Goal: Transaction & Acquisition: Download file/media

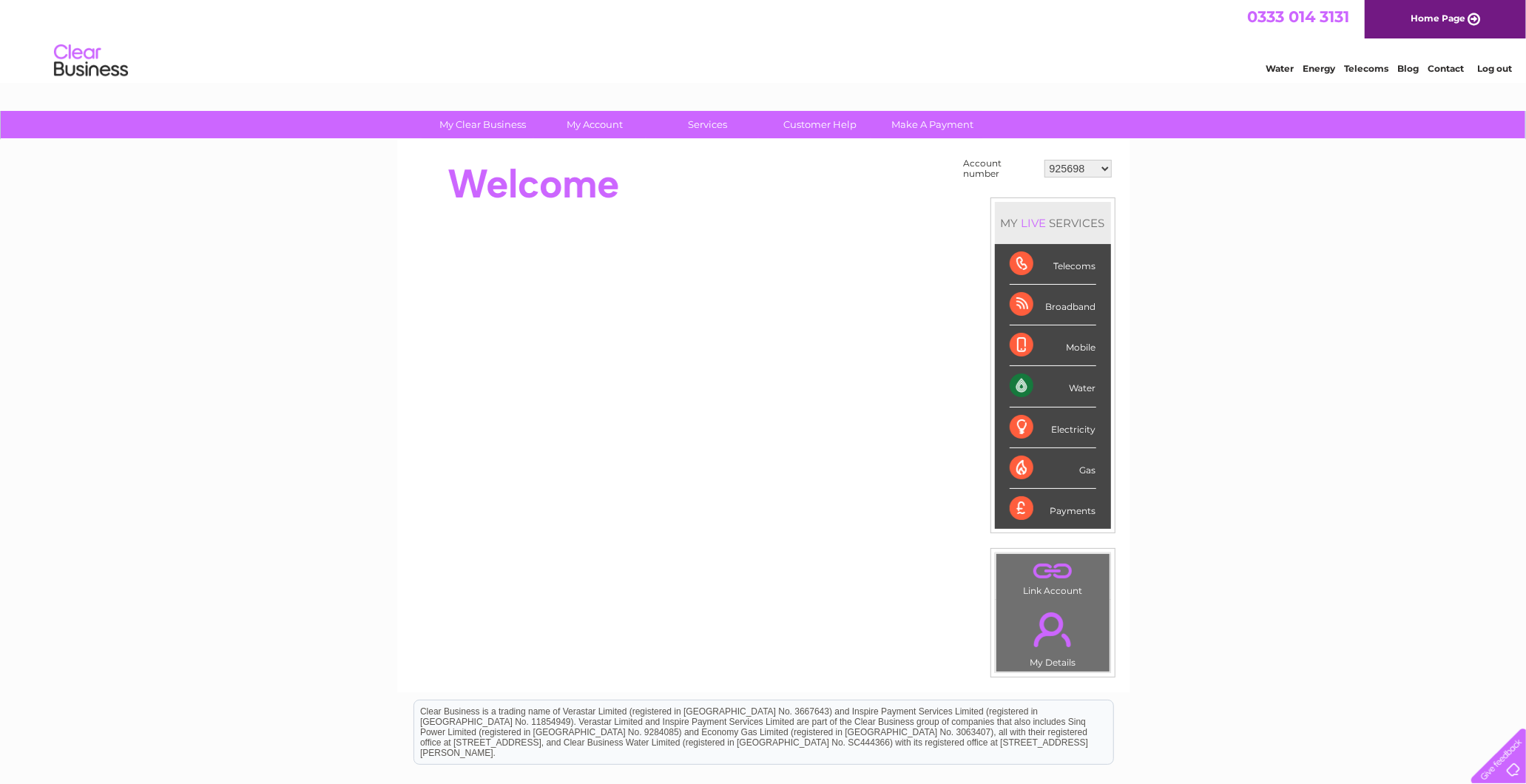
click at [1079, 173] on select "925698 934462 934831 938572 941363 942374 952730 966731 966770 967205 971927 97…" at bounding box center [1078, 168] width 67 height 18
click at [1082, 164] on select "925698 934462 934831 938572 941363 942374 952730 966731 966770 967205 971927 97…" at bounding box center [1078, 168] width 67 height 18
select select "952730"
click at [1044, 159] on select "925698 934462 934831 938572 941363 942374 952730 966731 966770 967205 971927 97…" at bounding box center [1078, 168] width 67 height 18
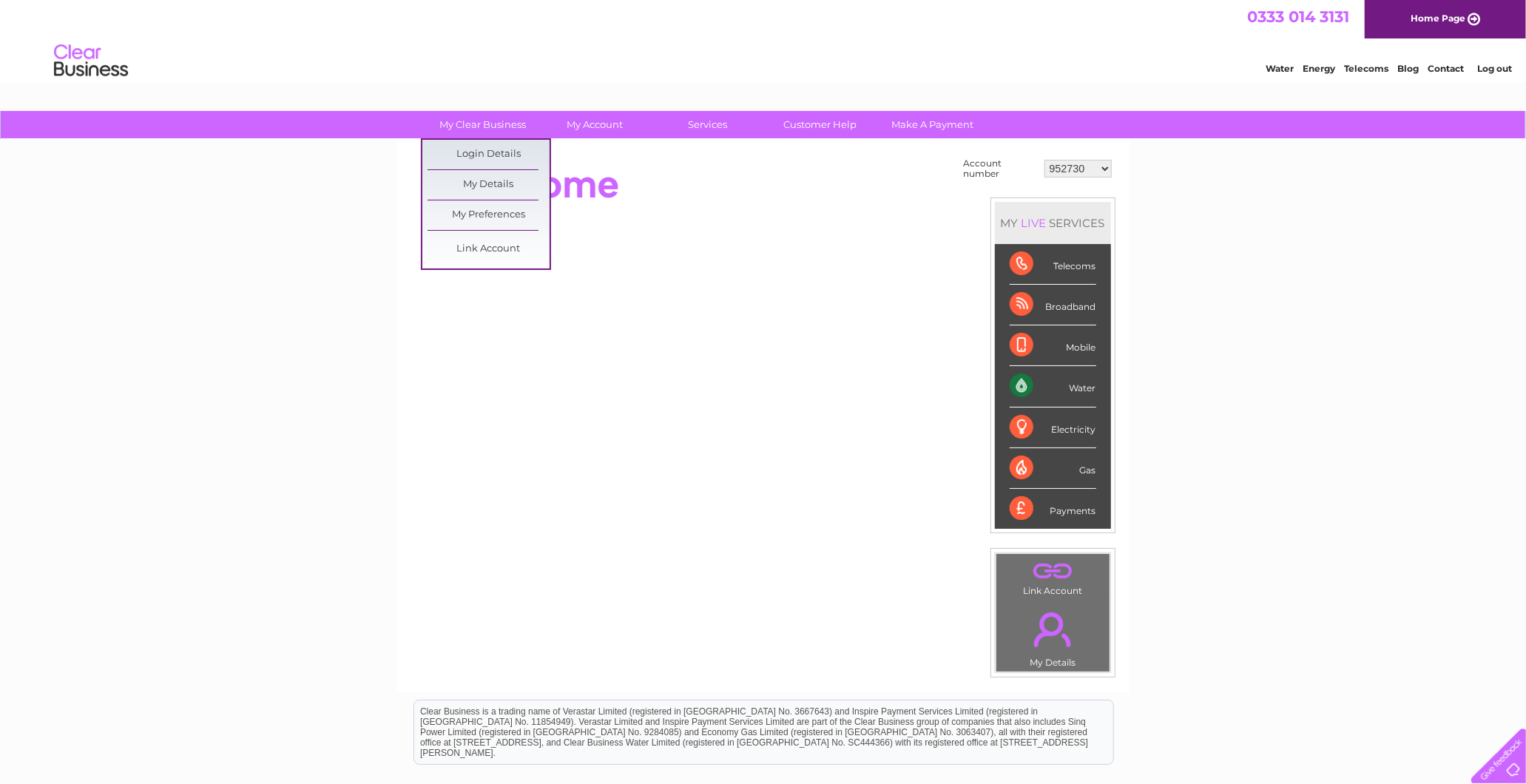
click at [487, 263] on ul "Login Details My Details My Preferences Link Account" at bounding box center [486, 204] width 130 height 131
click at [490, 260] on link "Link Account" at bounding box center [488, 249] width 122 height 30
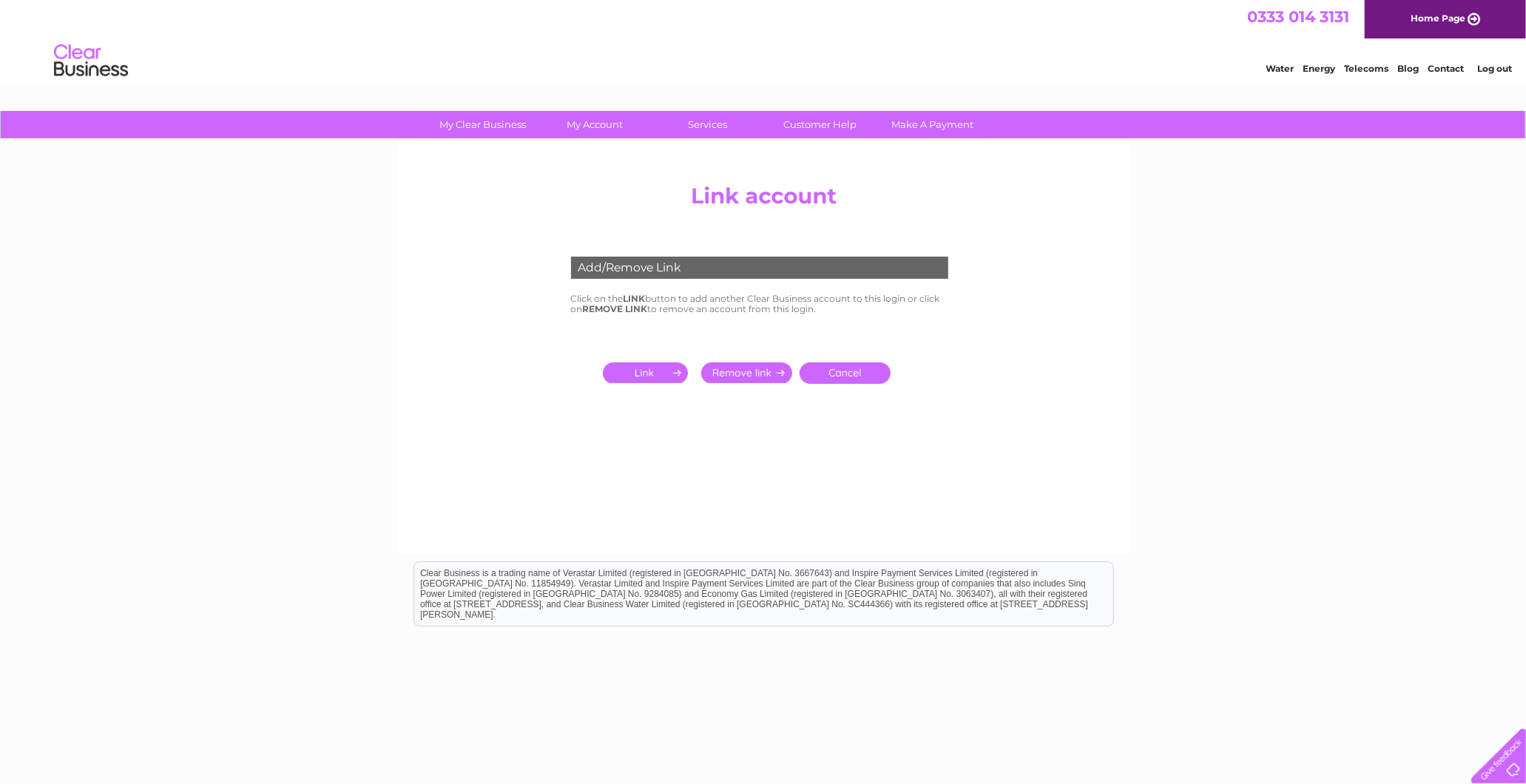
click at [675, 382] on input "submit" at bounding box center [649, 373] width 91 height 21
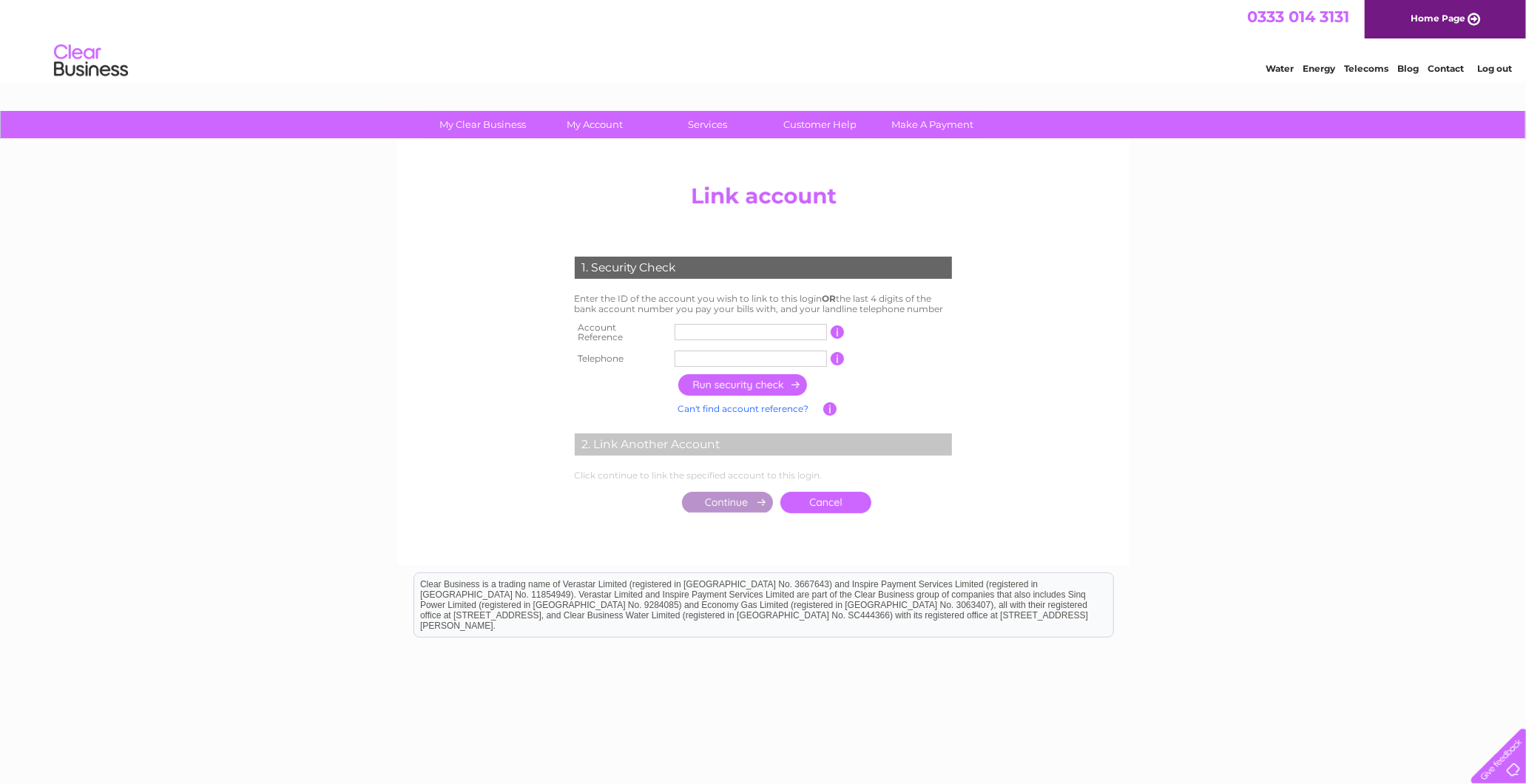
click at [744, 329] on input "text" at bounding box center [751, 332] width 152 height 17
type input "951363"
drag, startPoint x: 705, startPoint y: 344, endPoint x: 700, endPoint y: 364, distance: 20.6
click at [705, 350] on input "text" at bounding box center [751, 358] width 152 height 17
type input "07881620180"
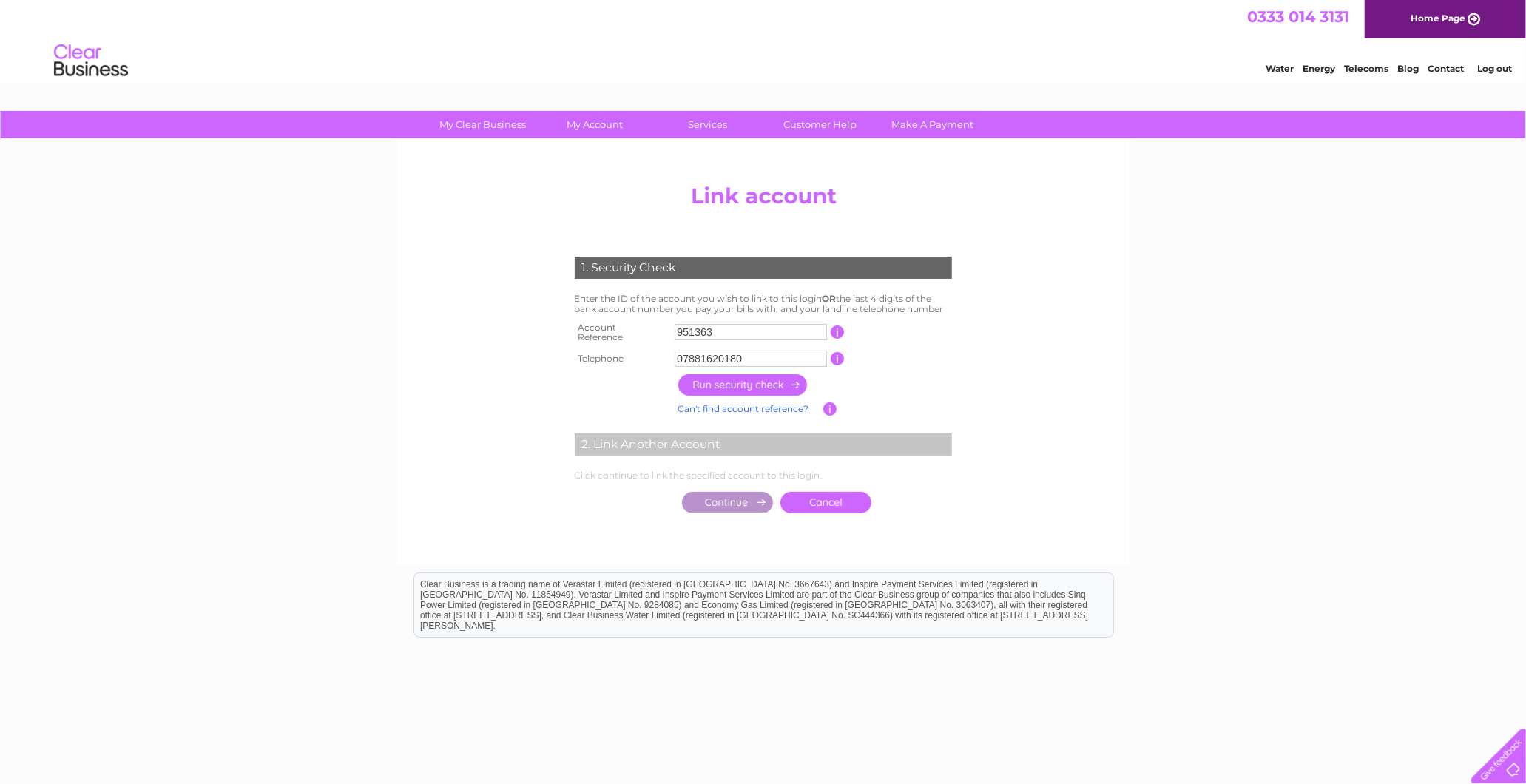
click at [722, 379] on input "button" at bounding box center [743, 384] width 130 height 22
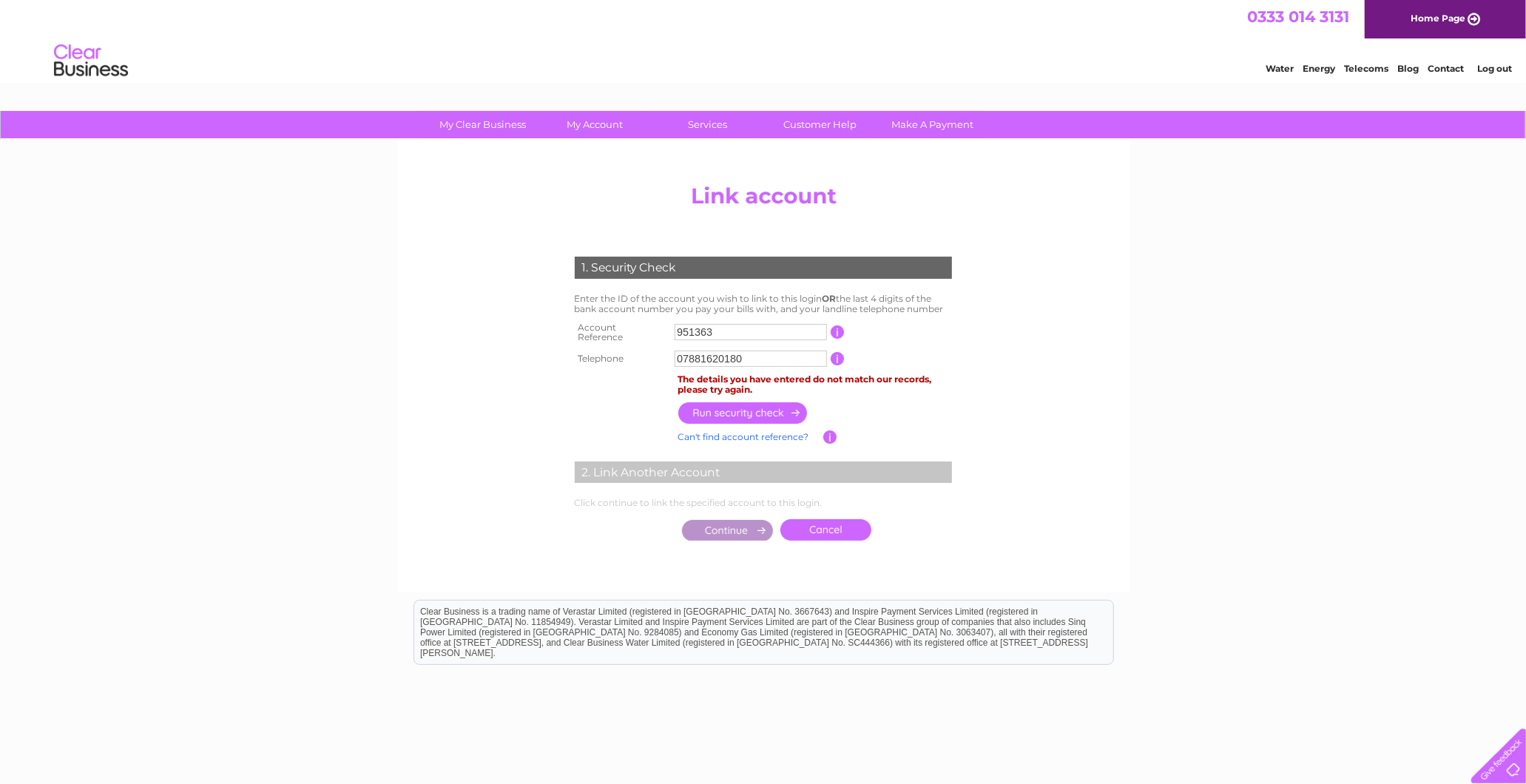
click at [738, 409] on input "button" at bounding box center [743, 413] width 130 height 22
click at [798, 360] on input "07881620180" at bounding box center [751, 358] width 152 height 17
drag, startPoint x: 770, startPoint y: 348, endPoint x: 653, endPoint y: 350, distance: 117.0
click at [653, 350] on tr "Telephone 07881620180 1 of the landline telephone numbers you have given us" at bounding box center [763, 358] width 384 height 24
click at [1070, 392] on center "Add/Remove Link Click on the LINK button to add another Clear Business account …" at bounding box center [763, 377] width 704 height 401
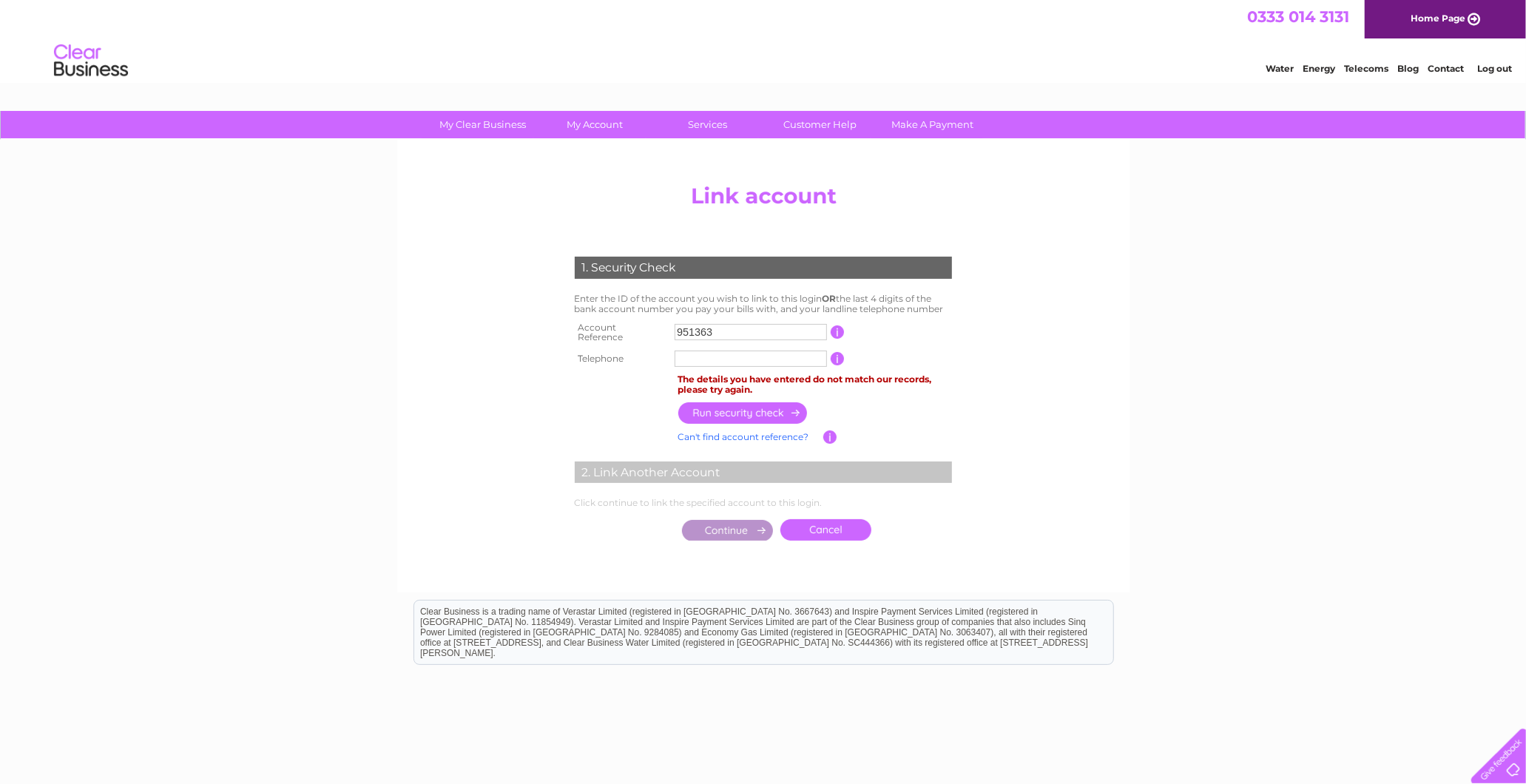
click at [728, 356] on input "text" at bounding box center [751, 358] width 152 height 17
type input "07974538144"
click at [765, 402] on input "button" at bounding box center [743, 413] width 130 height 22
drag, startPoint x: 742, startPoint y: 322, endPoint x: 596, endPoint y: 308, distance: 146.7
click at [596, 308] on div "1. Security Check Enter the ID of the account you wish to link to this login OR…" at bounding box center [763, 395] width 446 height 306
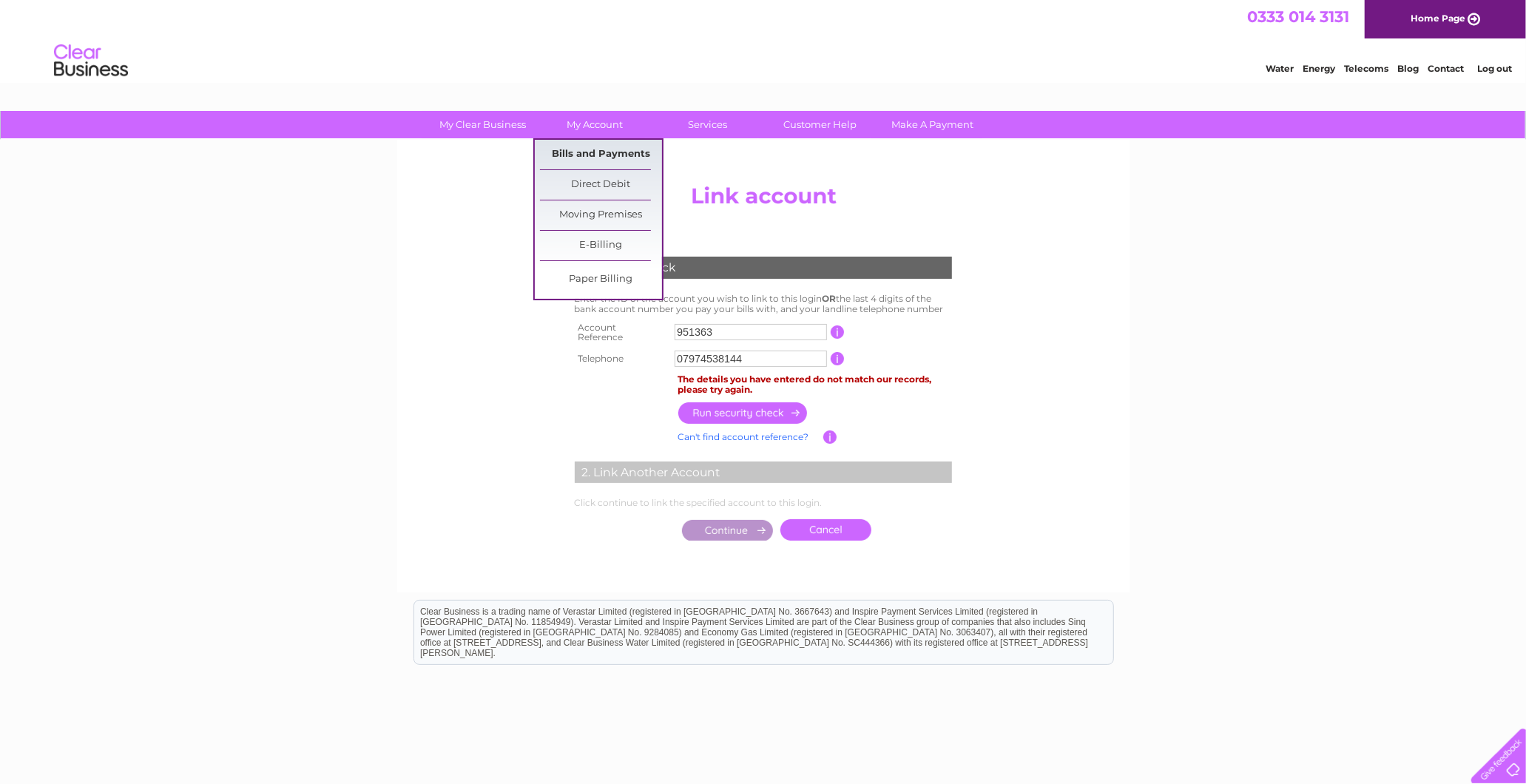
click at [603, 157] on link "Bills and Payments" at bounding box center [601, 155] width 122 height 30
click at [610, 152] on link "Bills and Payments" at bounding box center [601, 155] width 122 height 30
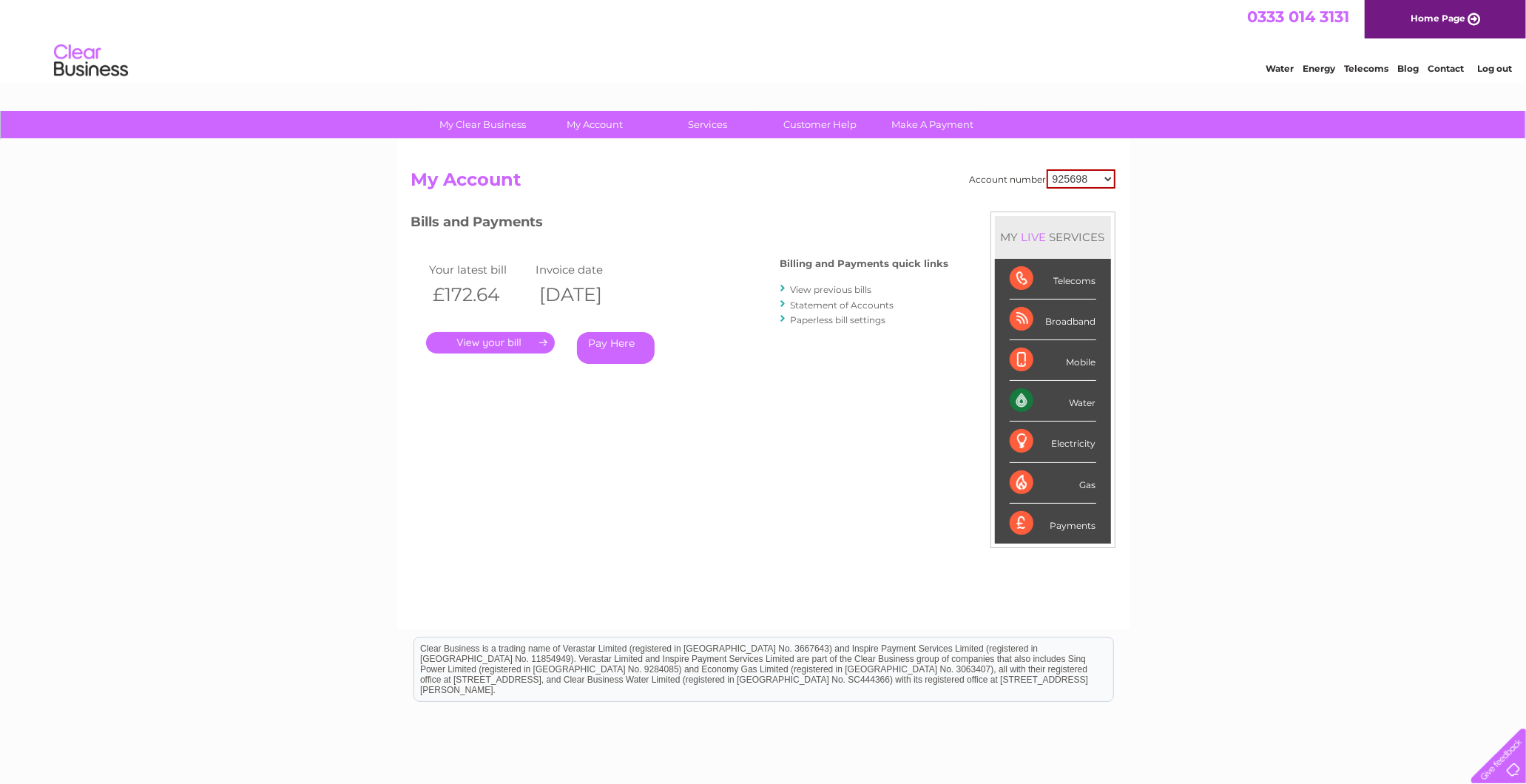
click at [1065, 181] on select "925698 934462 934831 938572 941363 942374 952730 966731 966770 967205 971927 97…" at bounding box center [1080, 178] width 69 height 19
select select "1154871"
click at [1047, 169] on select "925698 934462 934831 938572 941363 942374 952730 966731 966770 967205 971927 97…" at bounding box center [1080, 178] width 69 height 19
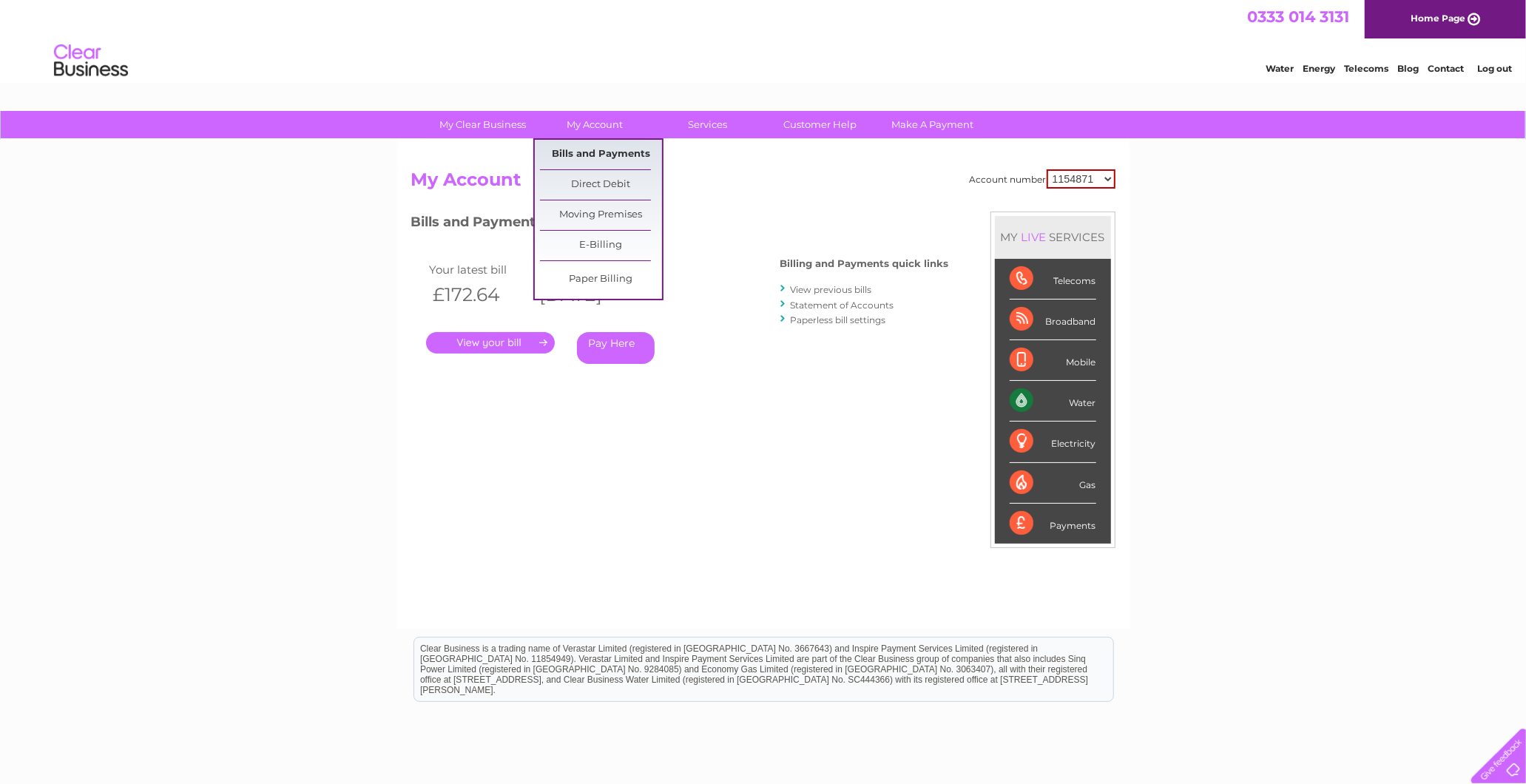
click at [600, 153] on link "Bills and Payments" at bounding box center [601, 155] width 122 height 30
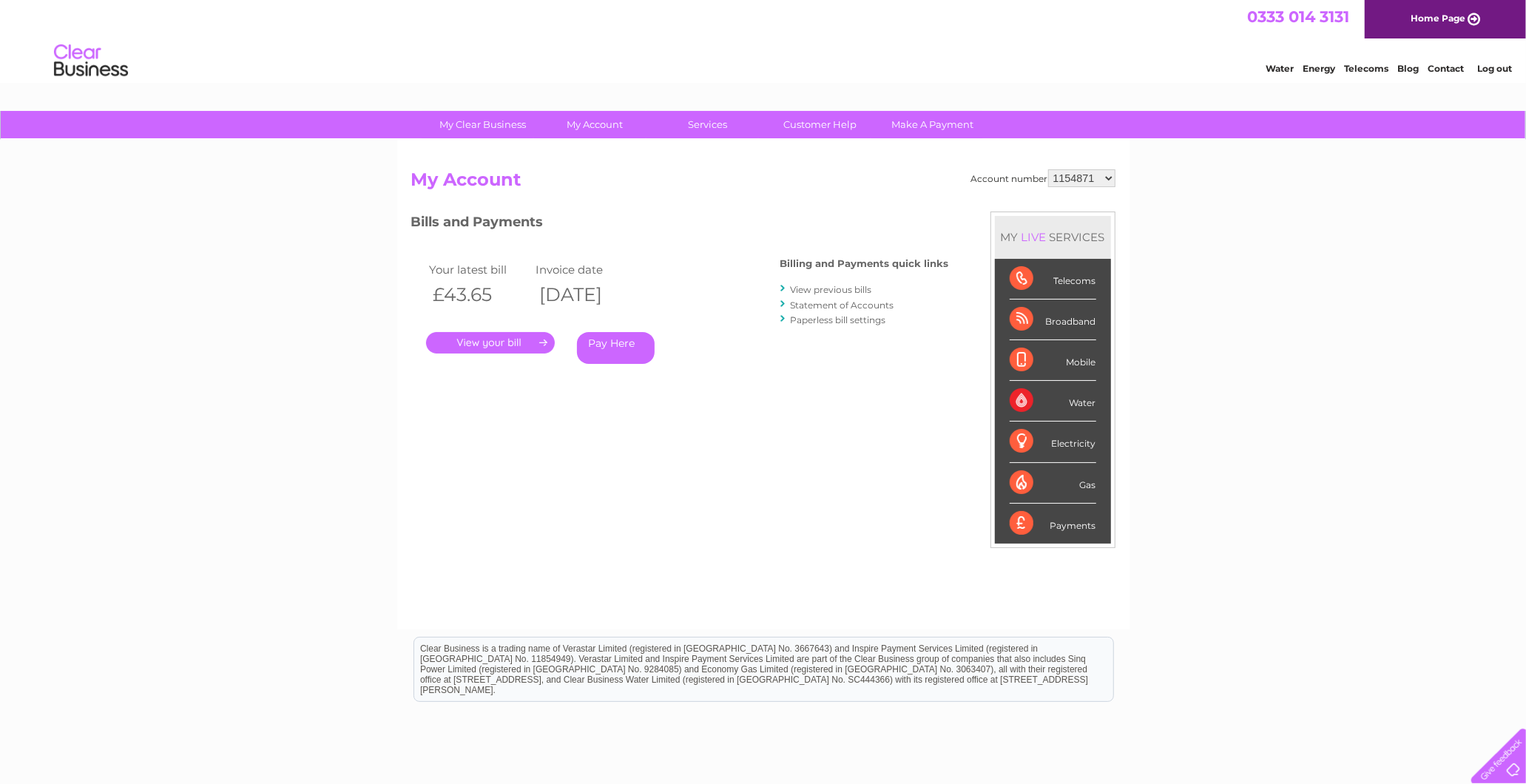
click at [855, 289] on link "View previous bills" at bounding box center [831, 289] width 81 height 11
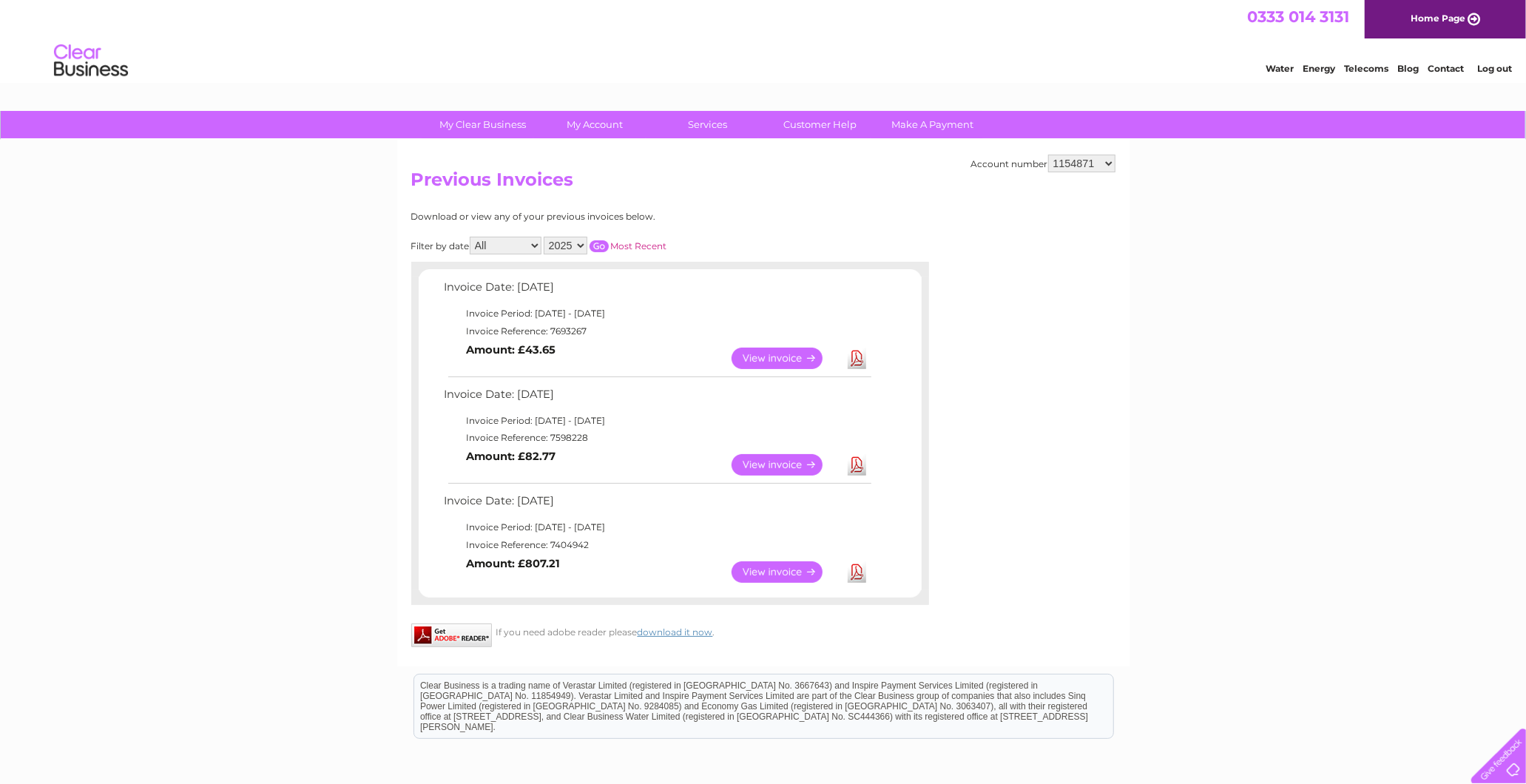
click at [849, 360] on link "Download" at bounding box center [856, 358] width 18 height 22
click at [559, 242] on select "2025 2024 2023 2022" at bounding box center [566, 245] width 44 height 18
select select "2024"
click at [545, 236] on select "2025 2024 2023 2022" at bounding box center [566, 245] width 44 height 18
click at [593, 247] on input "button" at bounding box center [599, 247] width 19 height 12
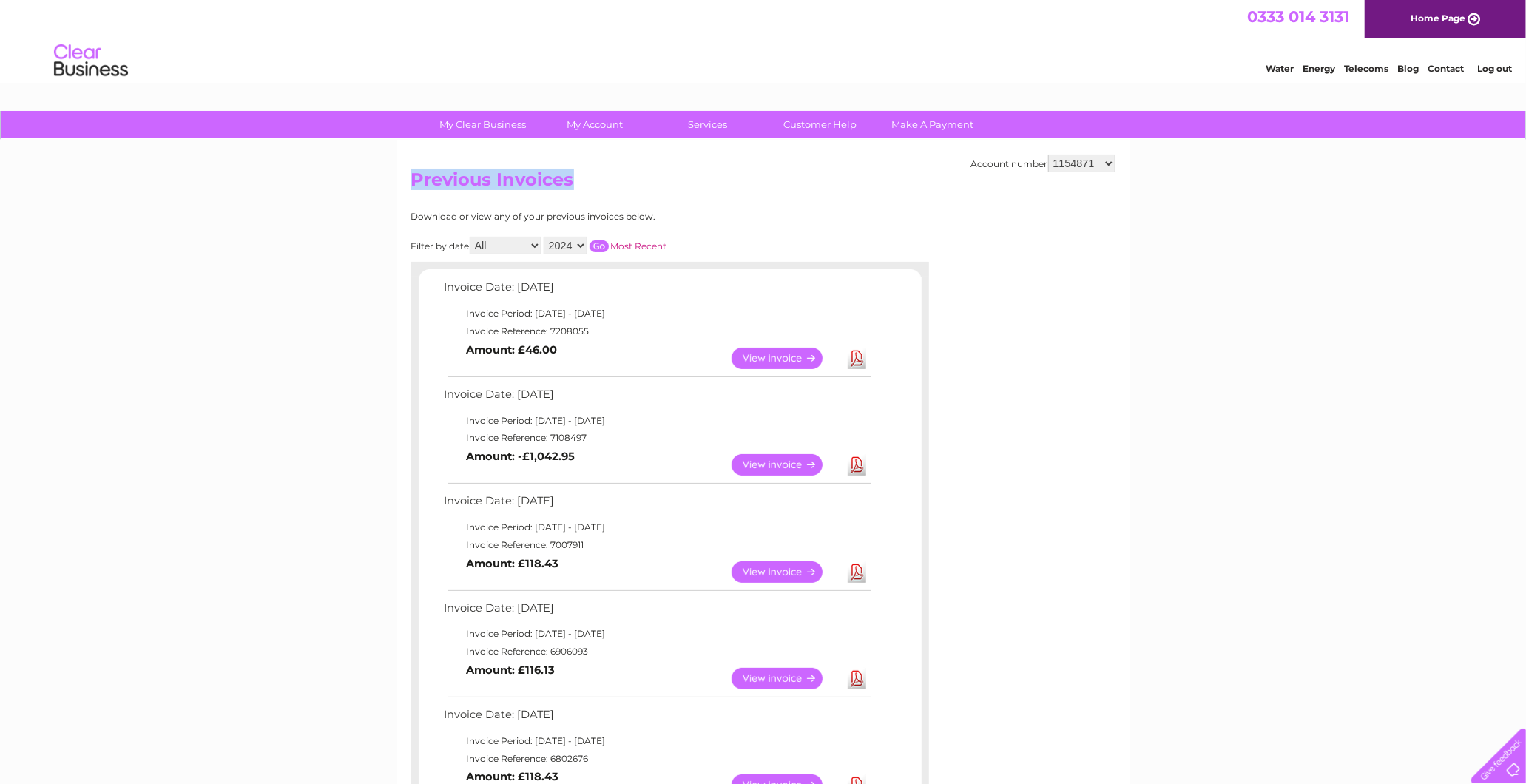
drag, startPoint x: 1360, startPoint y: 254, endPoint x: -64, endPoint y: 314, distance: 1425.3
drag, startPoint x: 291, startPoint y: 168, endPoint x: 1130, endPoint y: 200, distance: 839.6
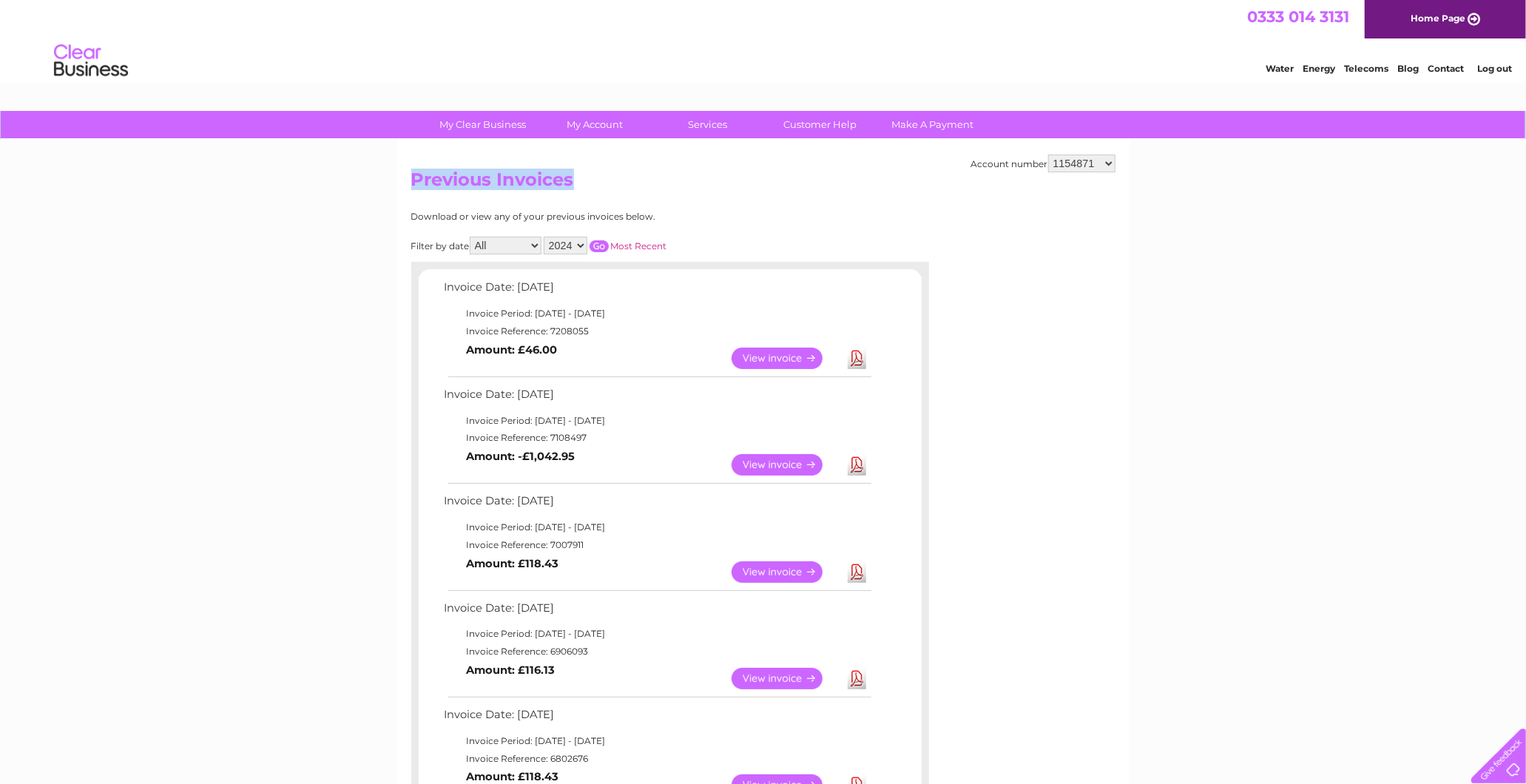
drag, startPoint x: 1130, startPoint y: 200, endPoint x: 1099, endPoint y: 172, distance: 41.8
click at [1099, 172] on h2 "Previous Invoices" at bounding box center [763, 183] width 704 height 28
click at [1094, 163] on select "925698 934462 934831 938572 941363 942374 952730 966731 966770 967205 971927 97…" at bounding box center [1081, 164] width 67 height 18
click at [884, 186] on h2 "Previous Invoices" at bounding box center [763, 183] width 704 height 28
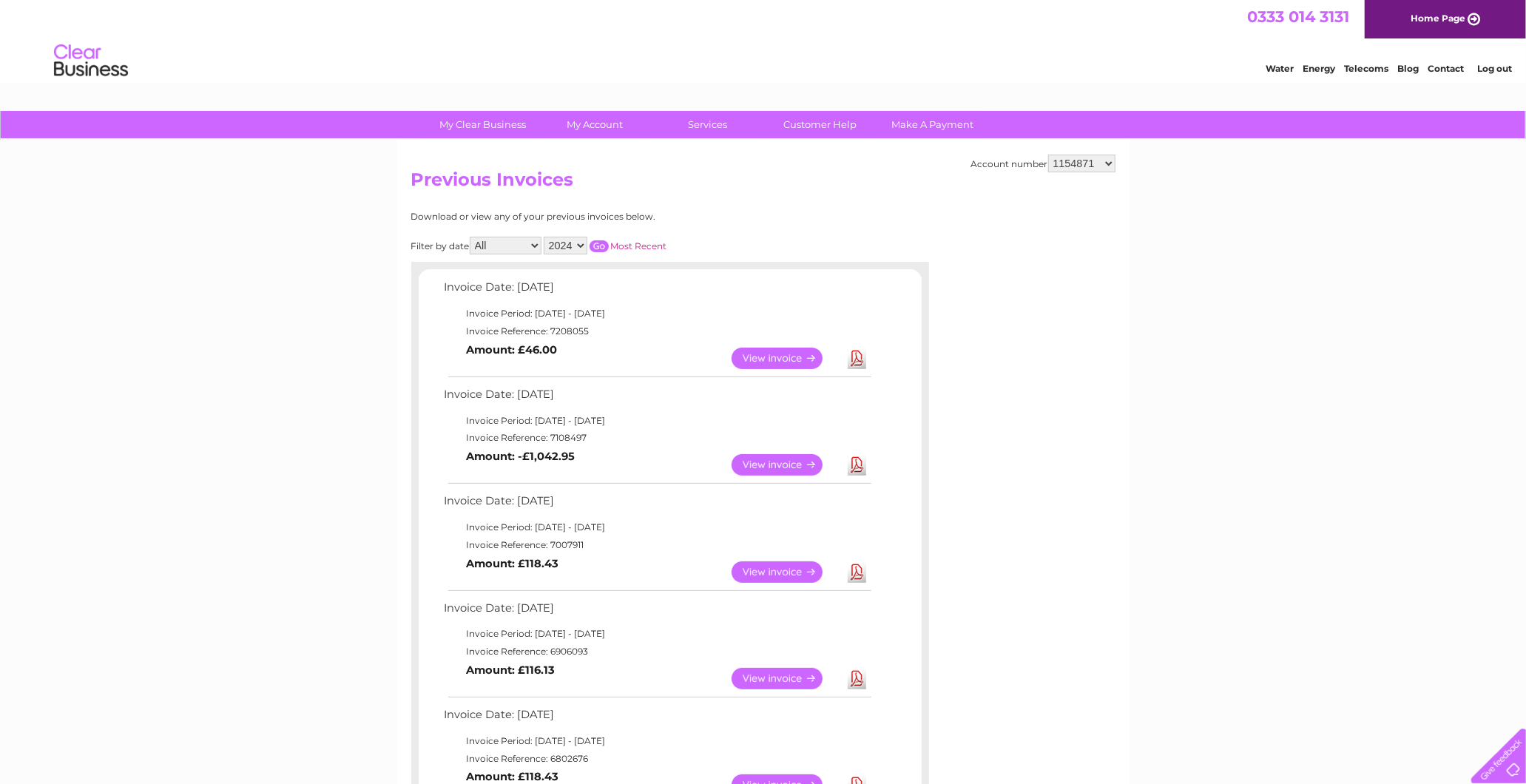
drag, startPoint x: 1303, startPoint y: 387, endPoint x: 1302, endPoint y: 334, distance: 53.0
click at [1086, 160] on select "925698 934462 934831 938572 941363 942374 952730 966731 966770 967205 971927 97…" at bounding box center [1081, 164] width 67 height 18
click at [746, 217] on div "Download or view any of your previous invoices below." at bounding box center [606, 217] width 389 height 10
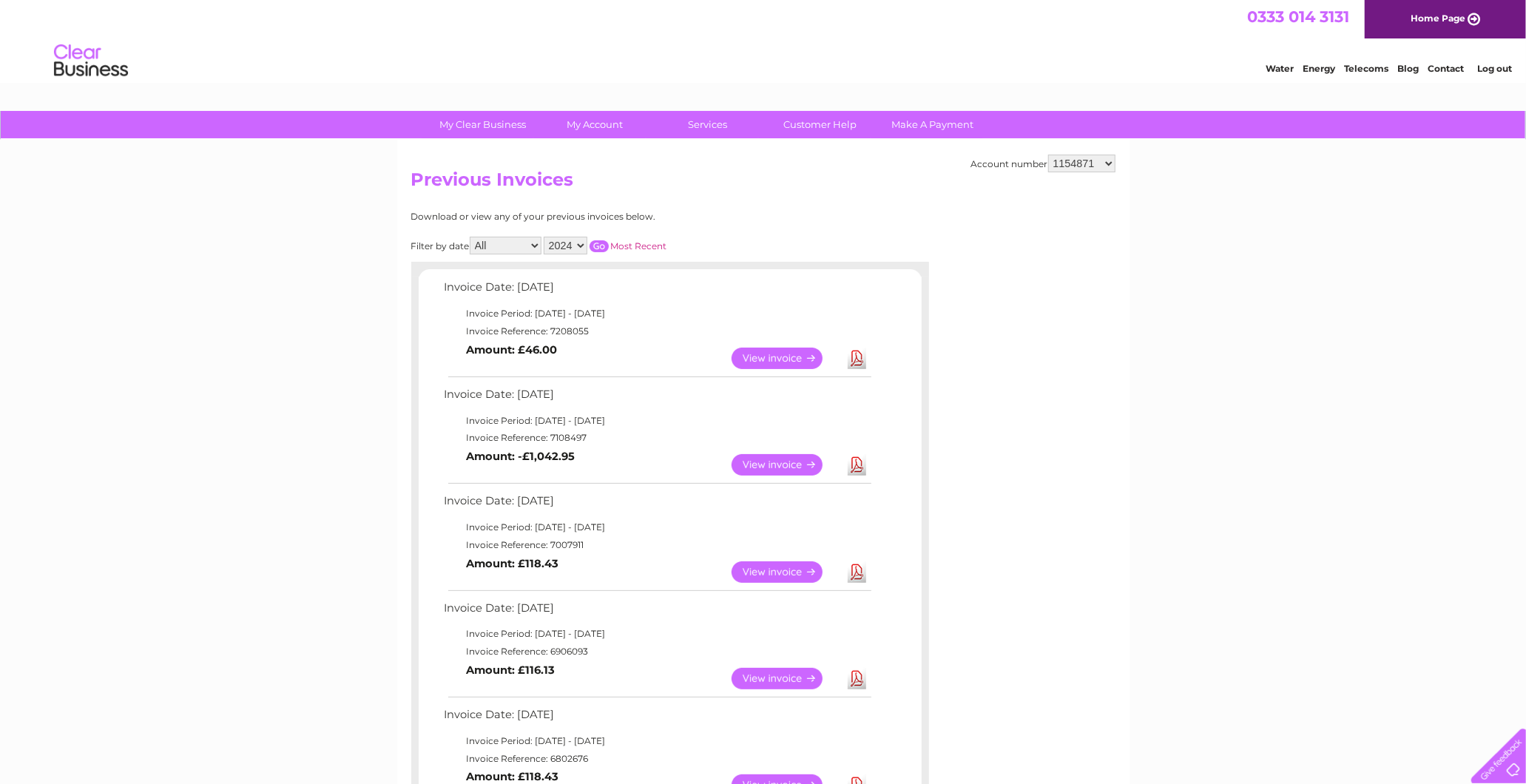
drag, startPoint x: 570, startPoint y: 242, endPoint x: 572, endPoint y: 255, distance: 13.2
click at [570, 242] on select "2025 2024 2023 2022" at bounding box center [566, 245] width 44 height 18
click at [545, 236] on select "2025 2024 2023 2022" at bounding box center [566, 245] width 44 height 18
click at [861, 566] on link "Download" at bounding box center [856, 571] width 18 height 22
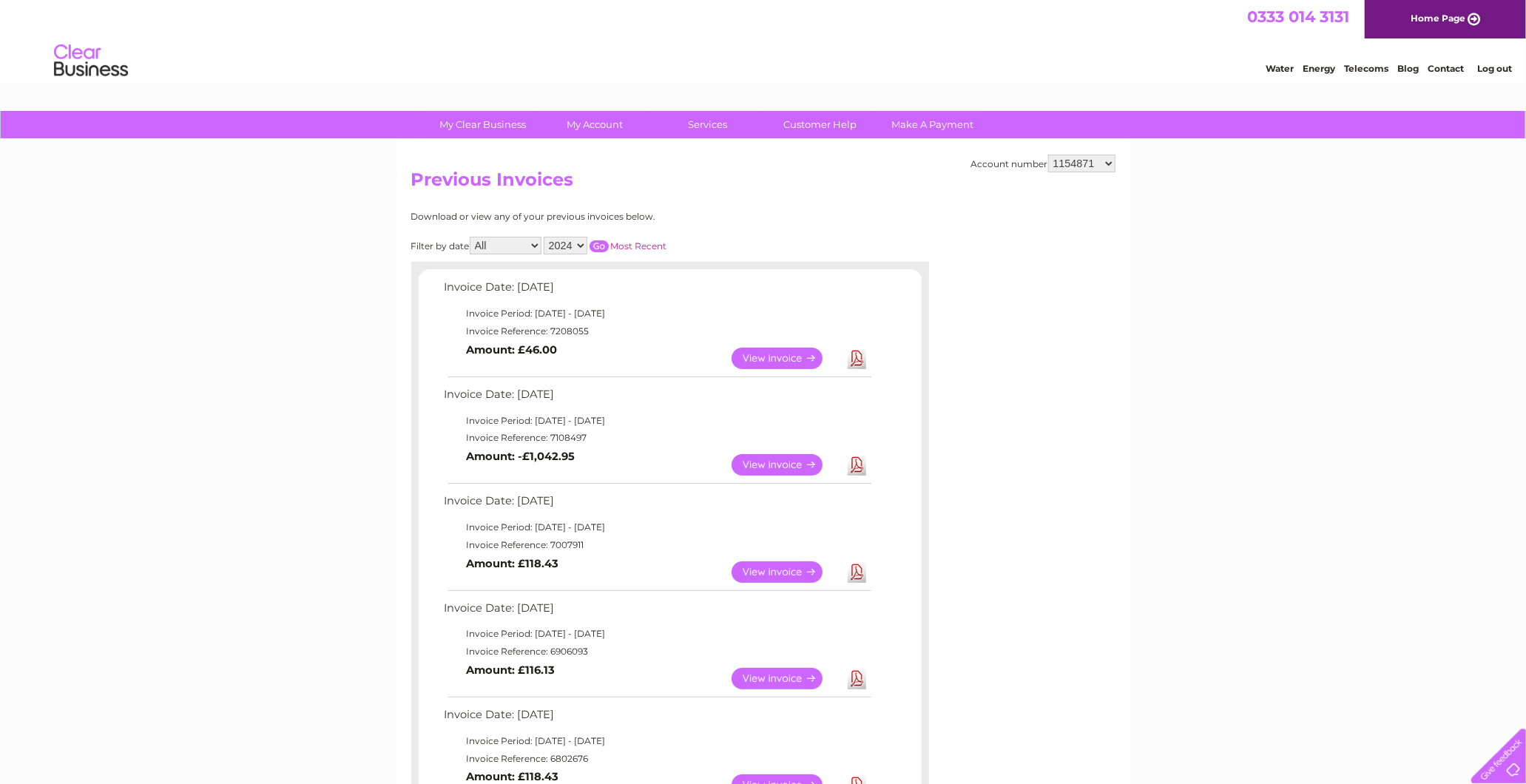
click at [1061, 163] on select "925698 934462 934831 938572 941363 942374 952730 966731 966770 967205 971927 97…" at bounding box center [1081, 164] width 67 height 18
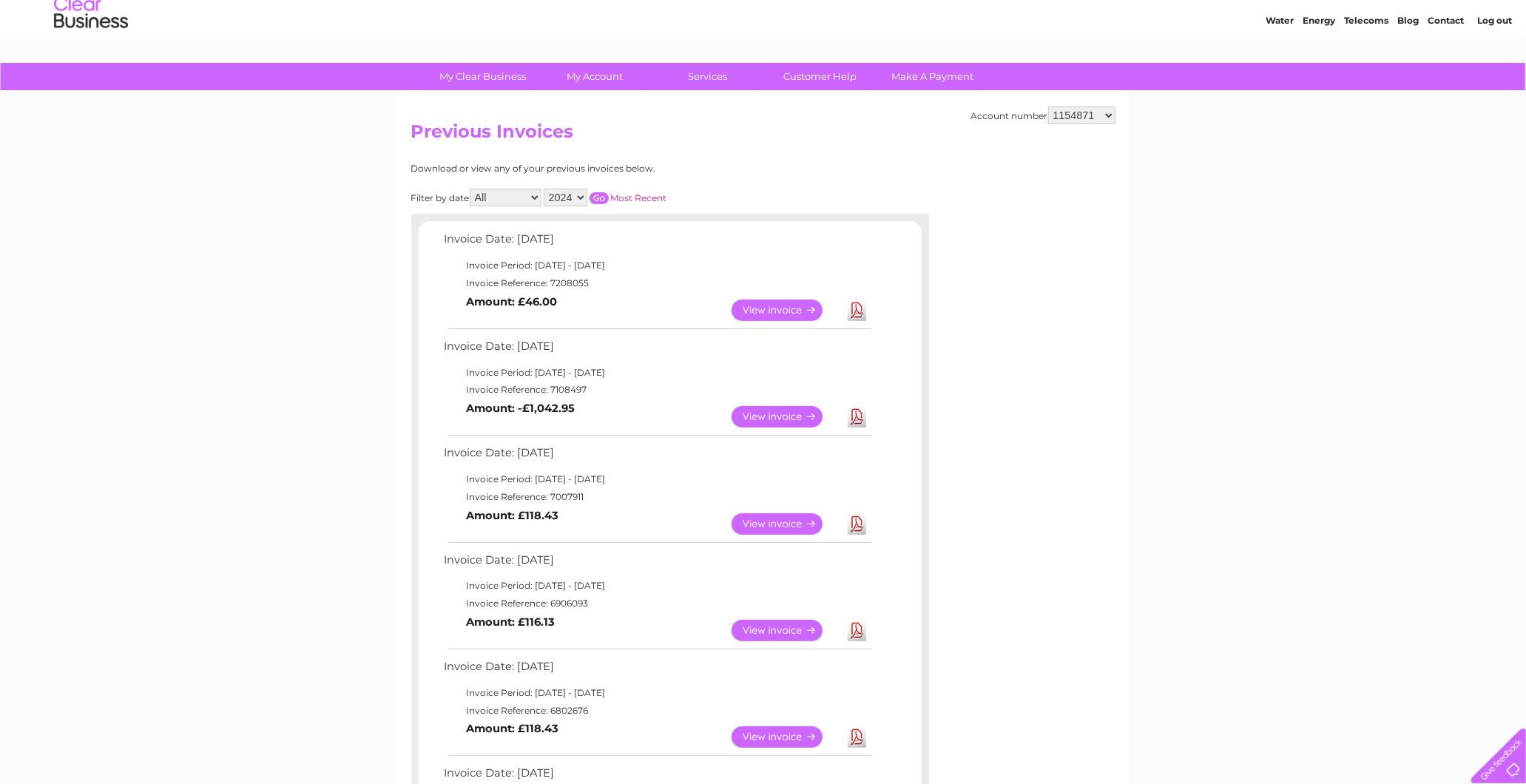
scroll to position [82, 0]
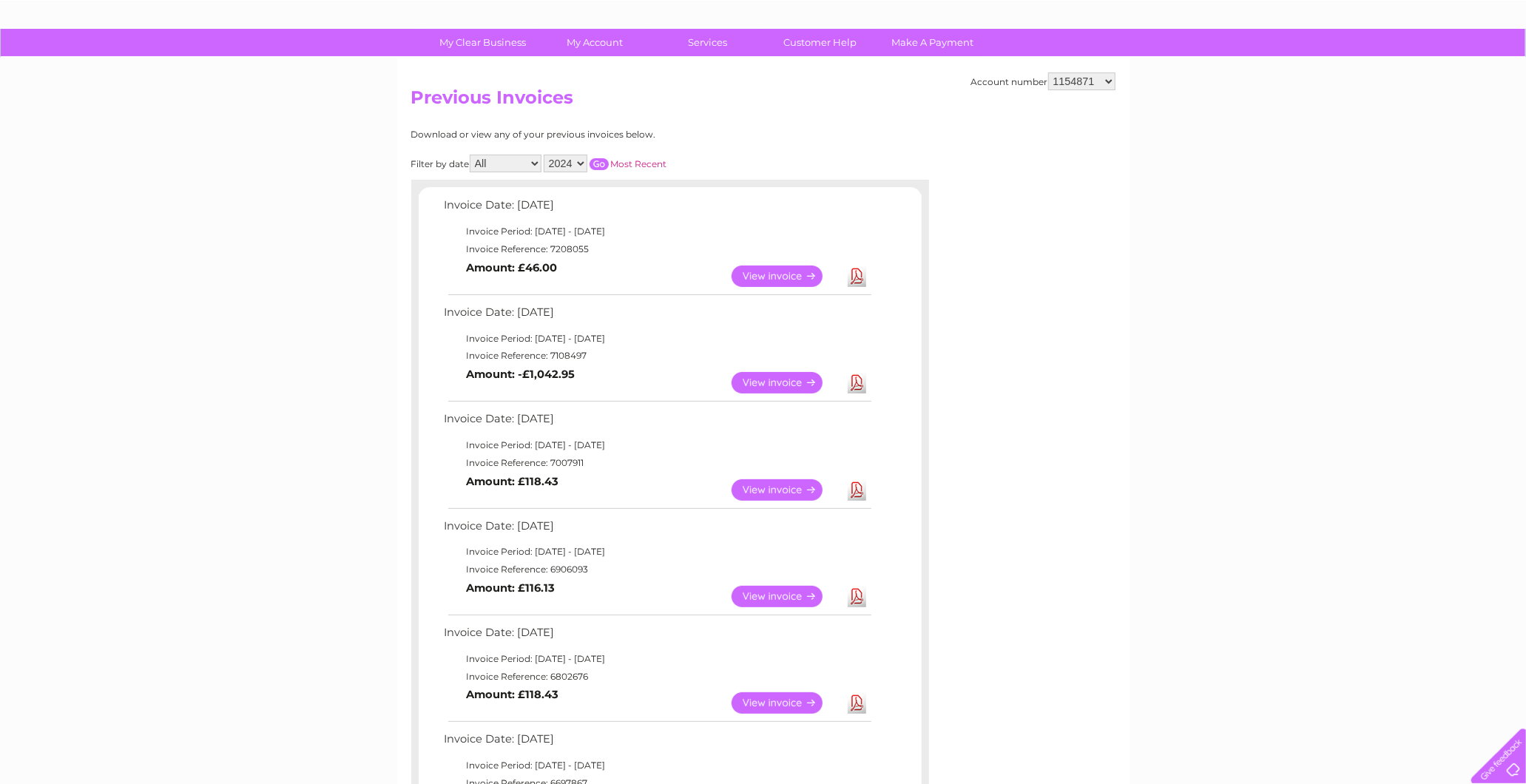
drag, startPoint x: 1074, startPoint y: 81, endPoint x: 1076, endPoint y: 89, distance: 8.2
click at [1074, 81] on select "925698 934462 934831 938572 941363 942374 952730 966731 966770 967205 971927 97…" at bounding box center [1081, 81] width 67 height 18
select select "30293800"
click at [1048, 73] on select "925698 934462 934831 938572 941363 942374 952730 966731 966770 967205 971927 97…" at bounding box center [1081, 81] width 67 height 18
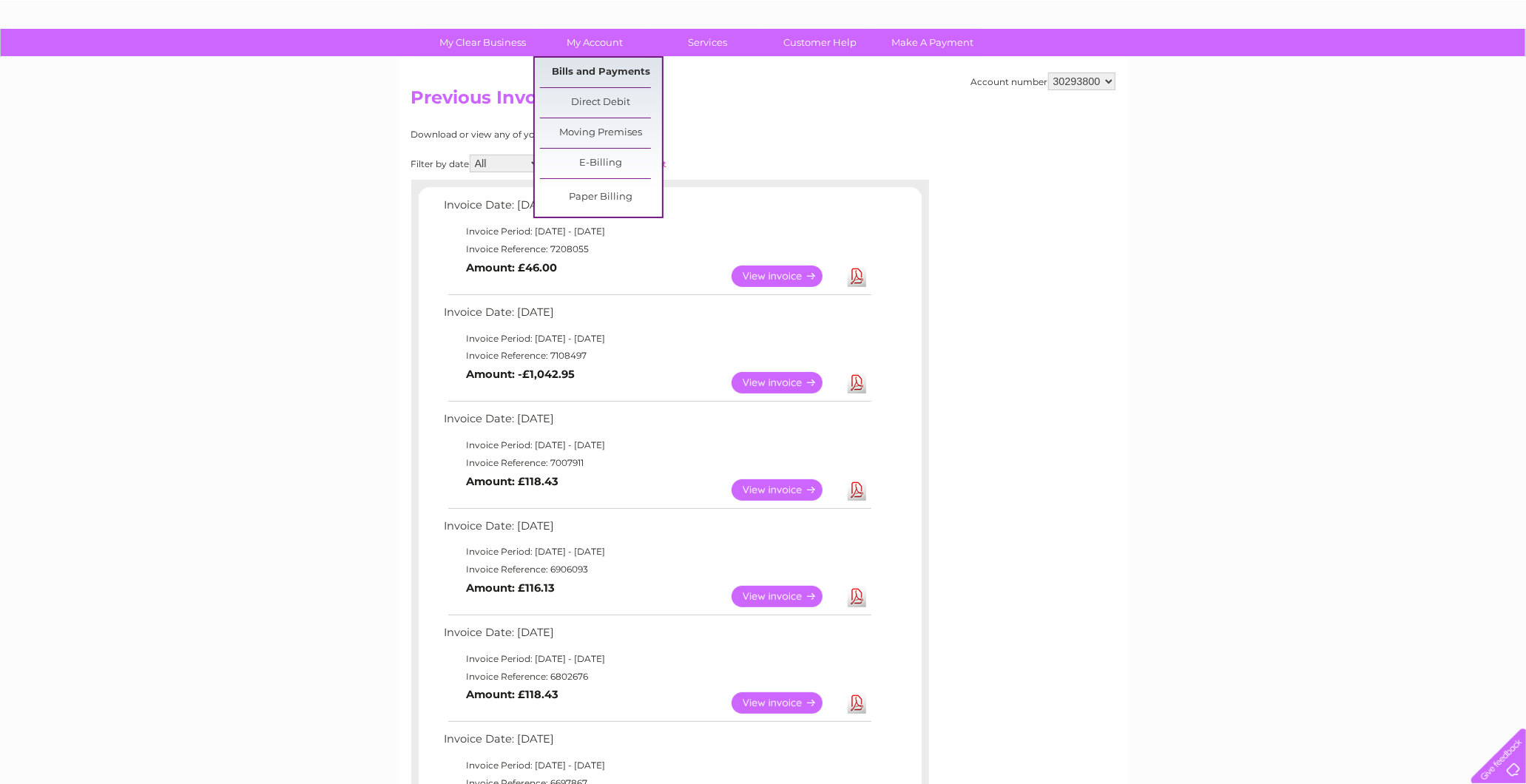
click at [588, 70] on link "Bills and Payments" at bounding box center [601, 73] width 122 height 30
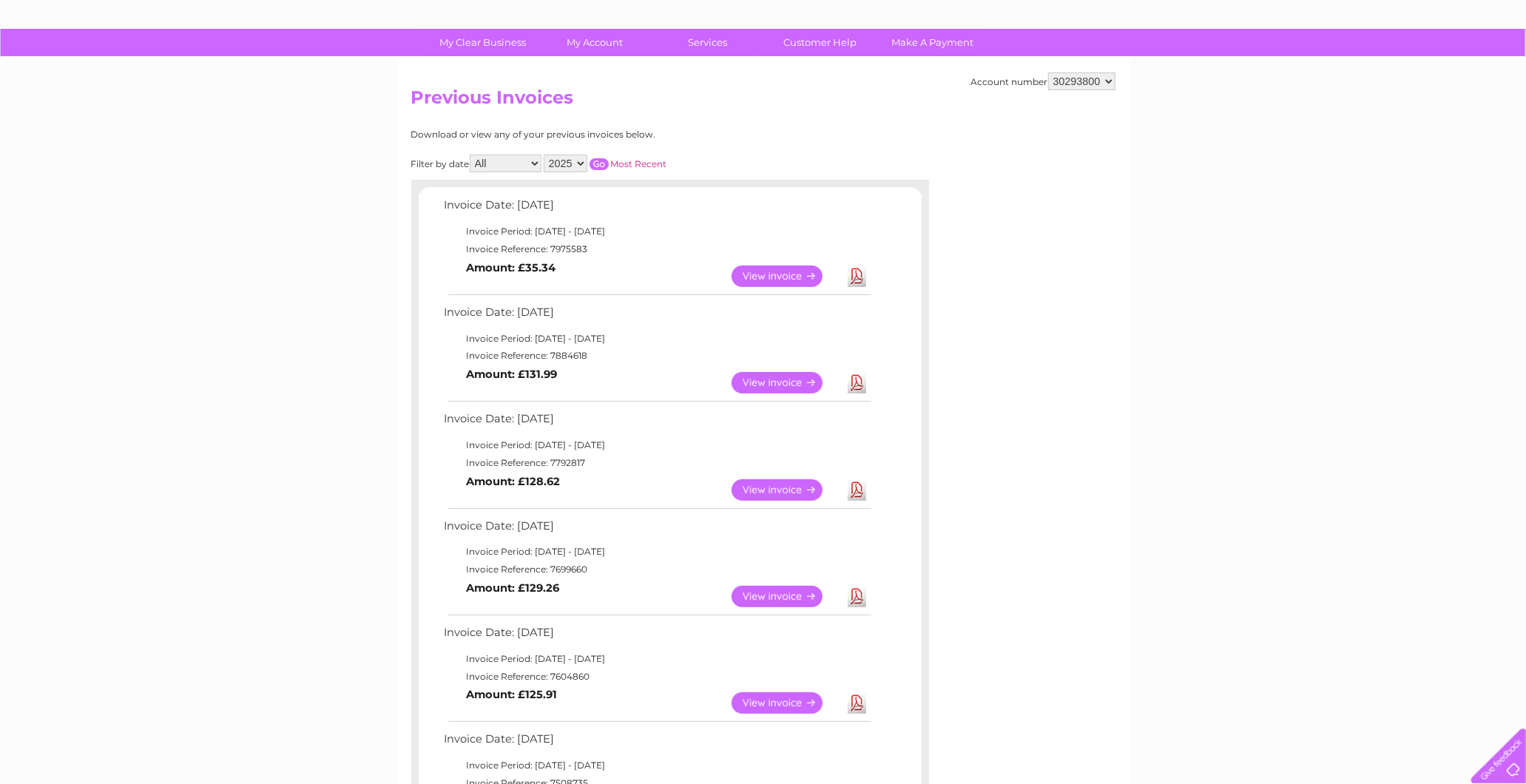
scroll to position [82, 0]
click at [856, 277] on link "Download" at bounding box center [856, 276] width 18 height 22
click at [854, 379] on link "Download" at bounding box center [856, 382] width 18 height 22
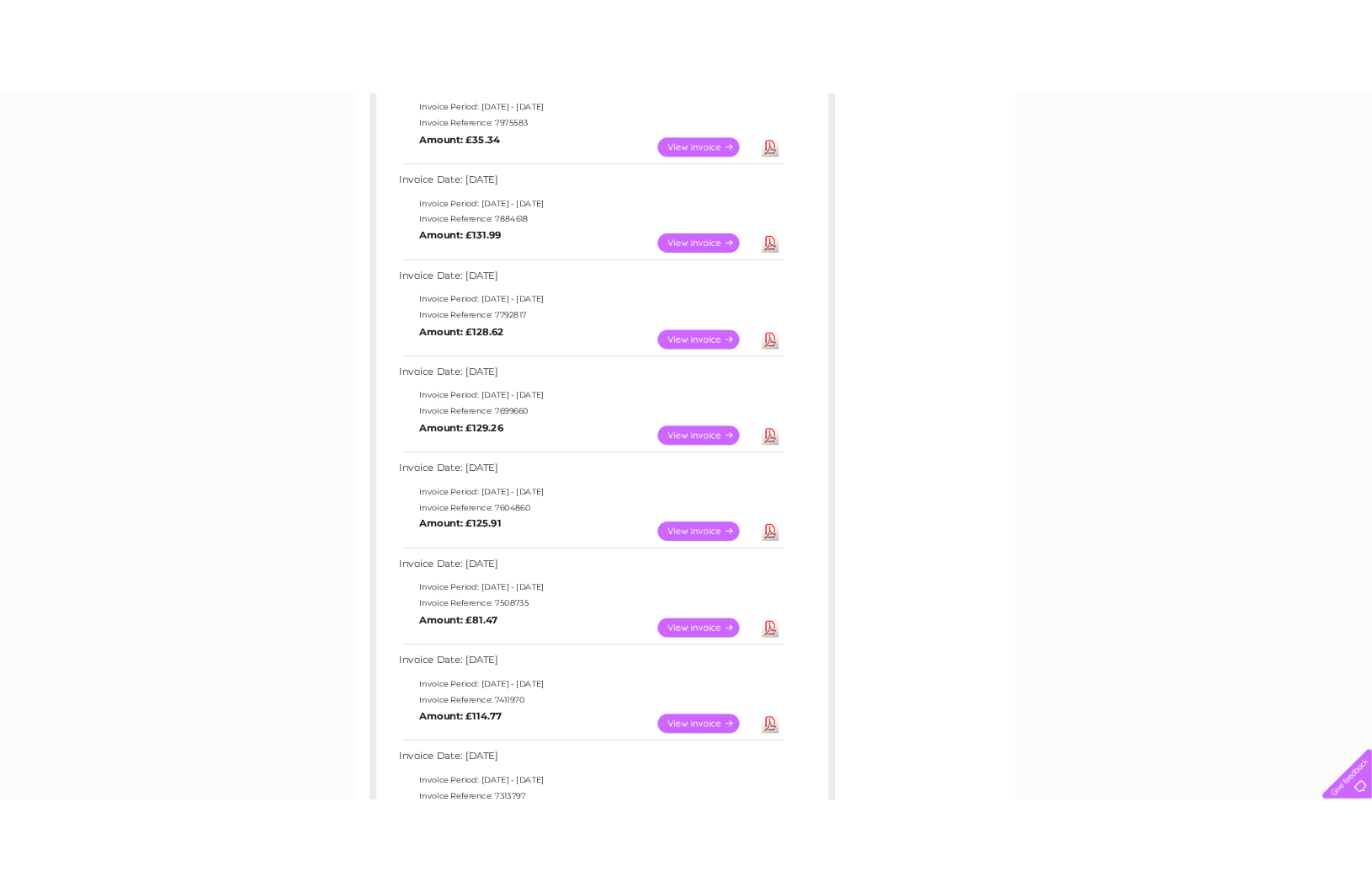
scroll to position [374, 0]
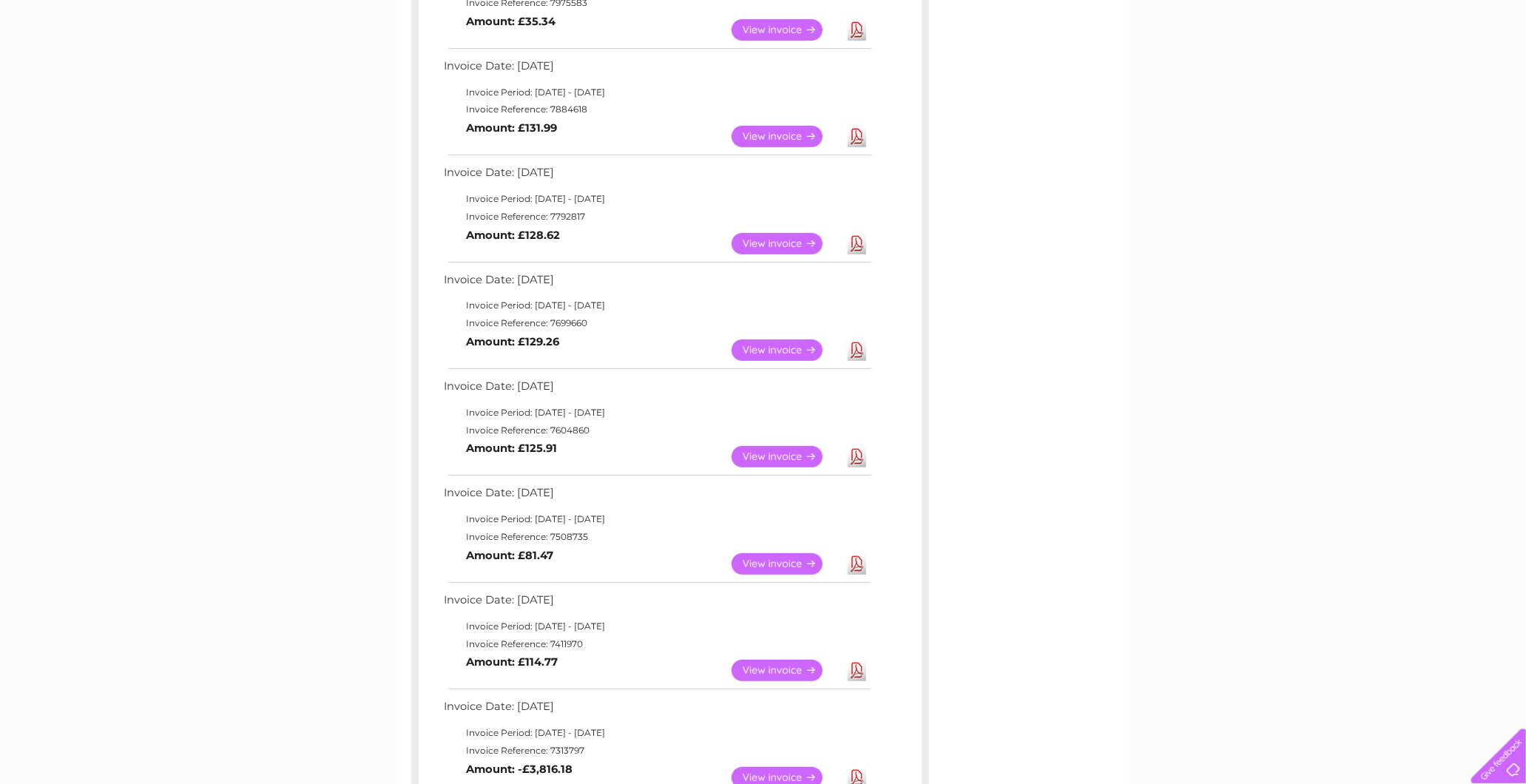
click at [864, 345] on link "Download" at bounding box center [856, 350] width 18 height 22
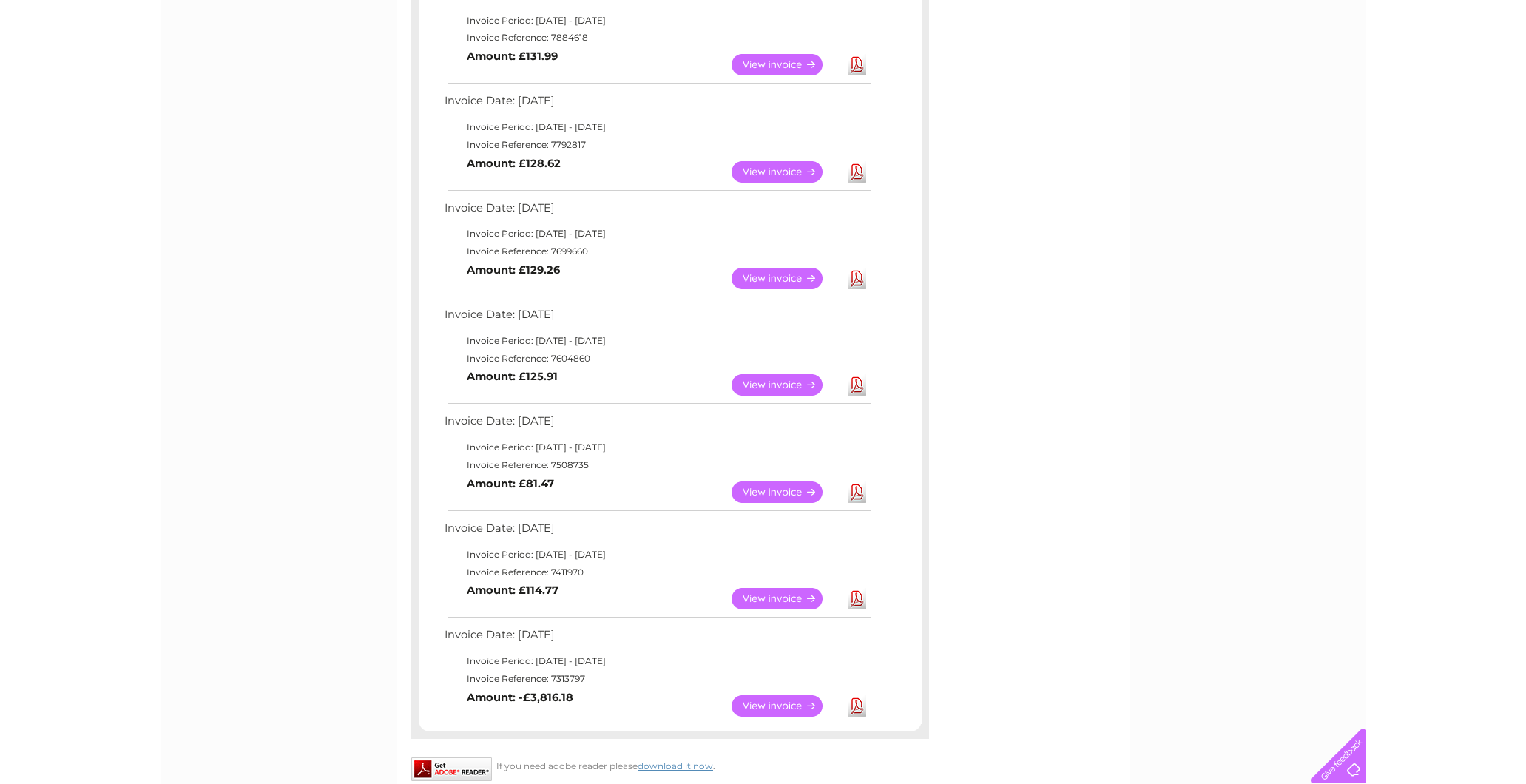
scroll to position [493, 0]
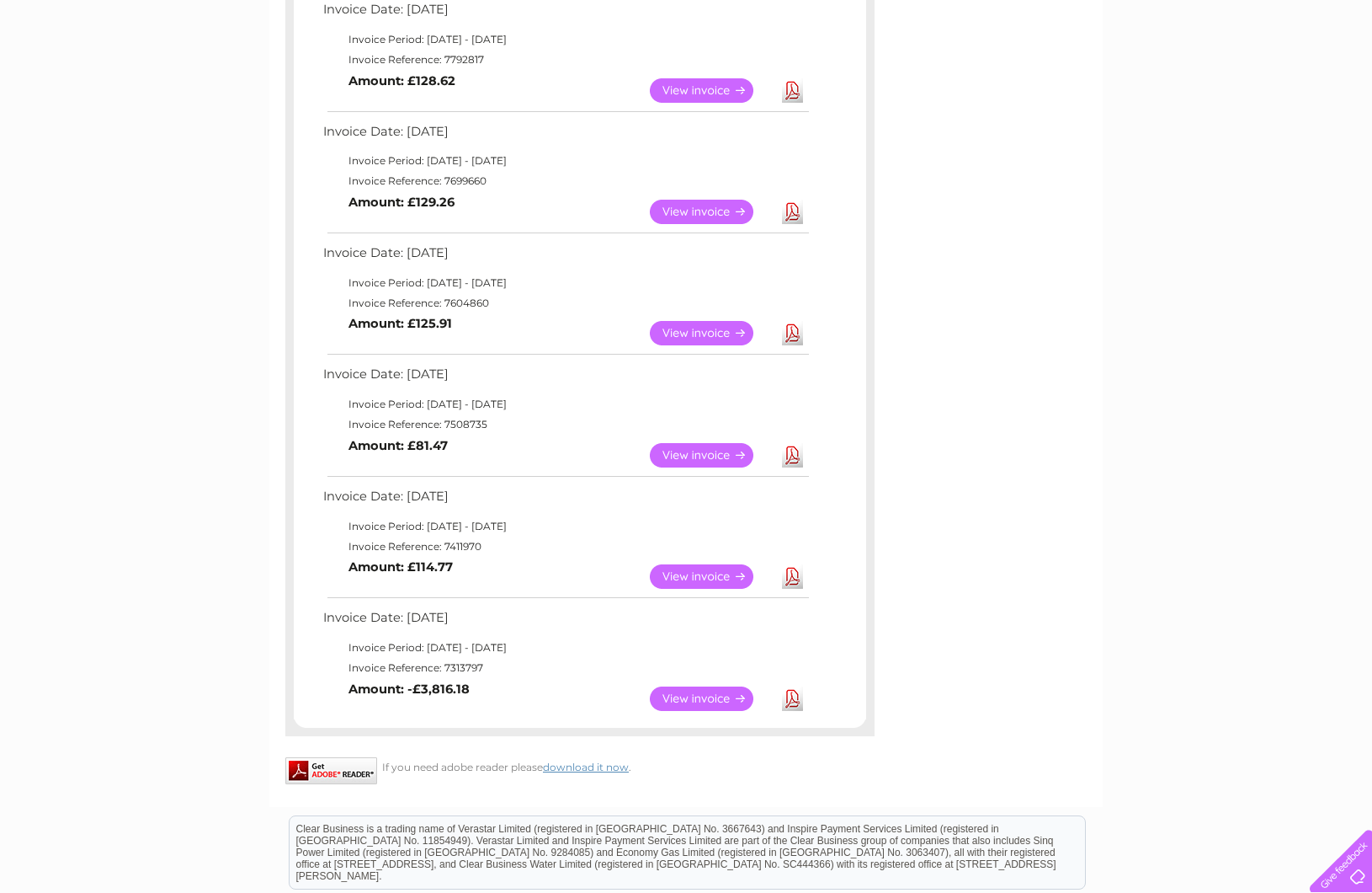
click at [784, 687] on link "Download" at bounding box center [792, 699] width 21 height 25
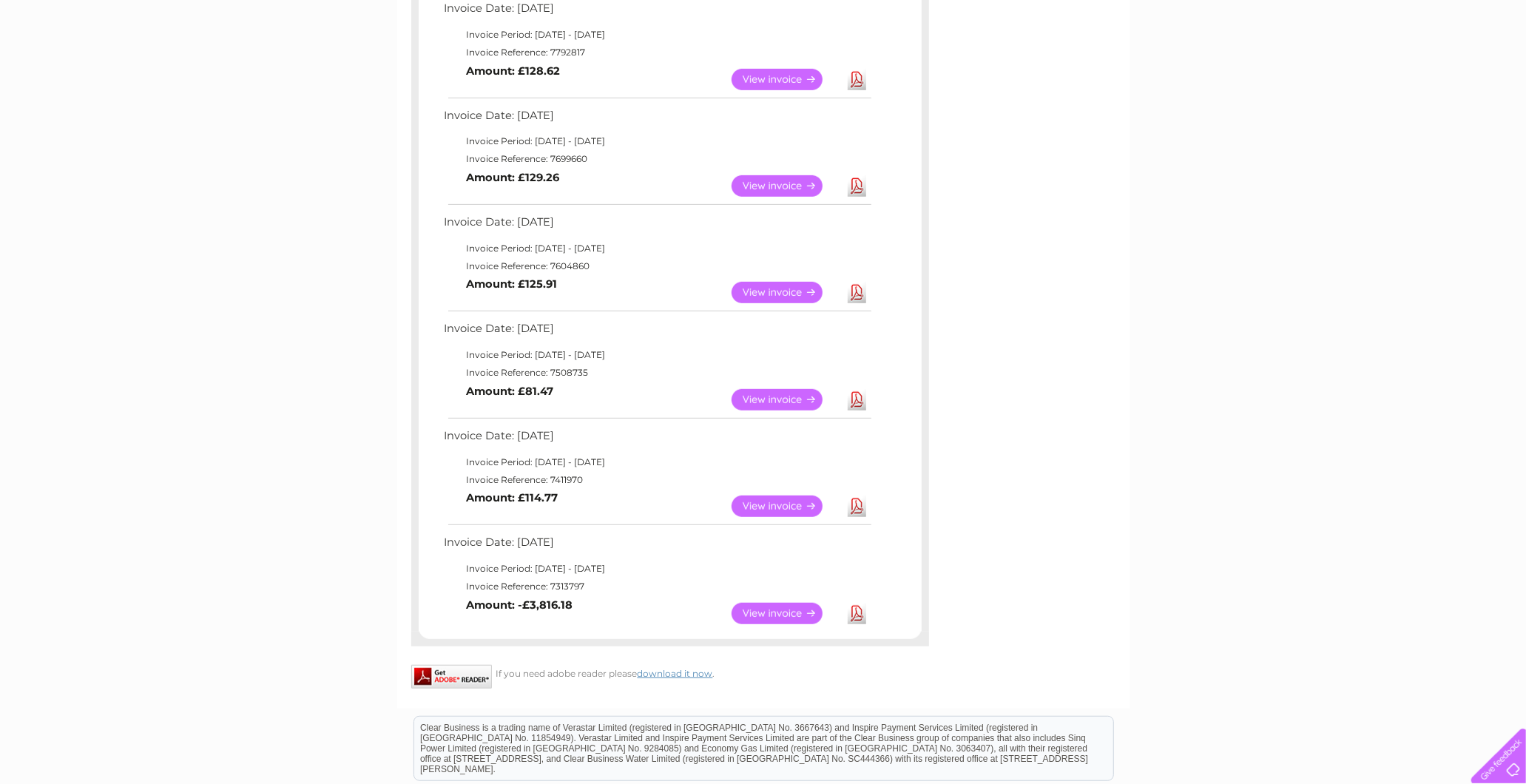
scroll to position [0, 0]
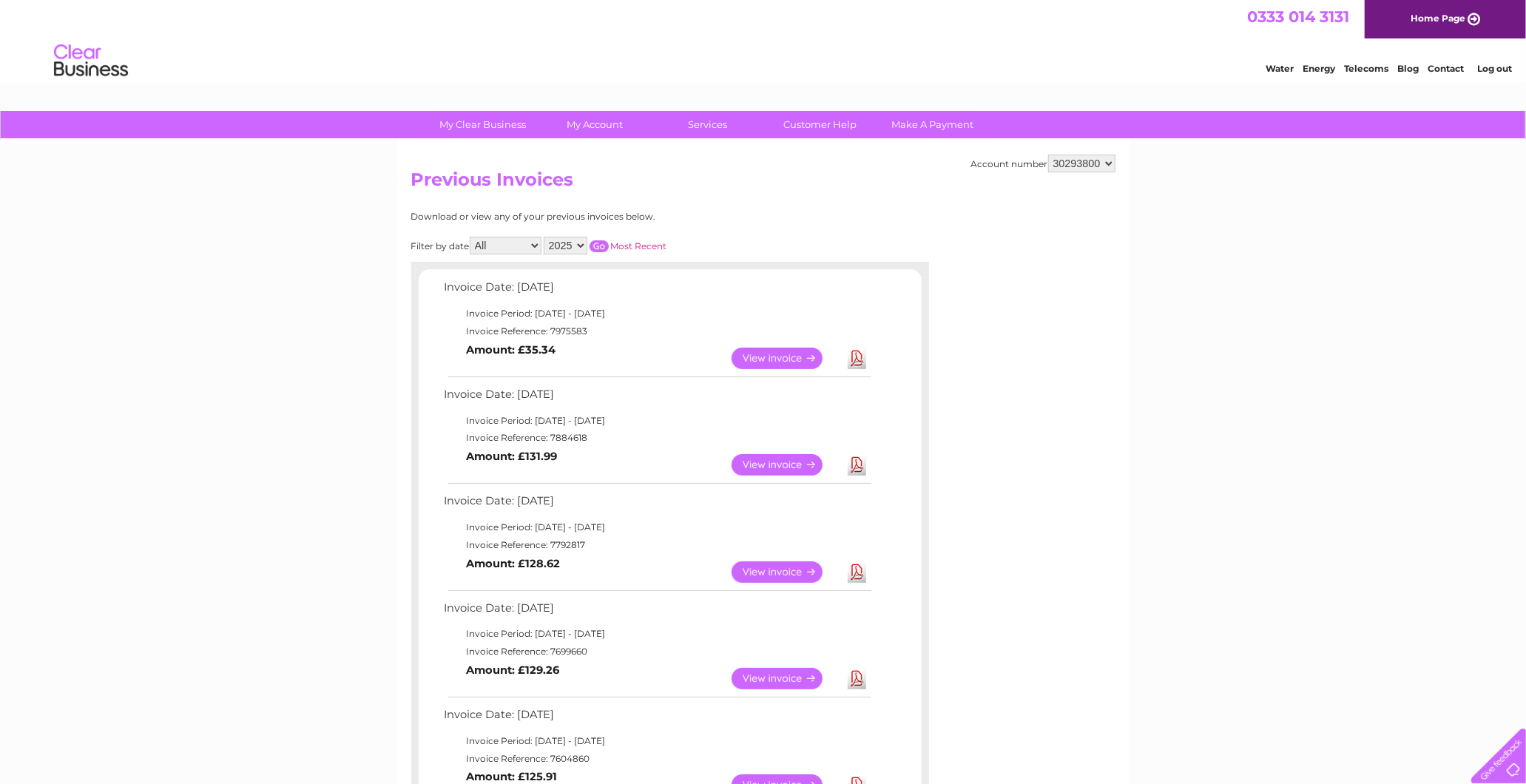
click at [601, 249] on input "button" at bounding box center [599, 247] width 19 height 12
click at [867, 357] on td "Download" at bounding box center [857, 358] width 26 height 29
click at [853, 347] on link "Download" at bounding box center [856, 358] width 18 height 22
click at [1092, 172] on h2 "Previous Invoices" at bounding box center [763, 183] width 704 height 28
drag, startPoint x: 1107, startPoint y: 167, endPoint x: 1262, endPoint y: 215, distance: 162.3
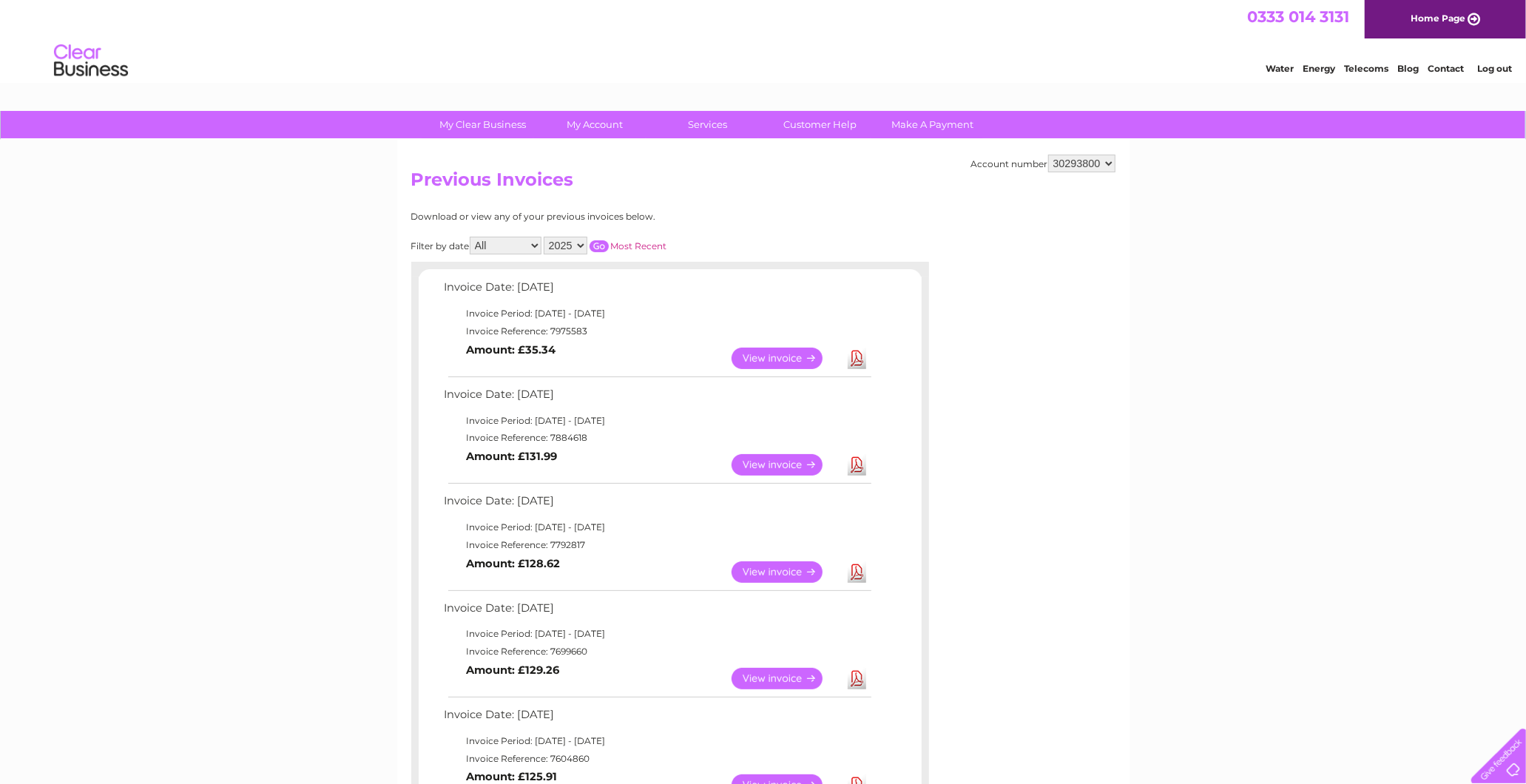
click at [1107, 167] on select "925698 934462 934831 938572 941363 942374 952730 966731 966770 967205 971927 97…" at bounding box center [1081, 164] width 67 height 18
click at [1295, 235] on div "My Clear Business Login Details My Details My Preferences Link Account My Accou…" at bounding box center [763, 782] width 1526 height 1342
click at [1096, 163] on select "925698 934462 934831 938572 941363 942374 952730 966731 966770 967205 971927 97…" at bounding box center [1081, 164] width 67 height 18
select select "30270508"
click at [1048, 155] on select "925698 934462 934831 938572 941363 942374 952730 966731 966770 967205 971927 97…" at bounding box center [1081, 164] width 67 height 18
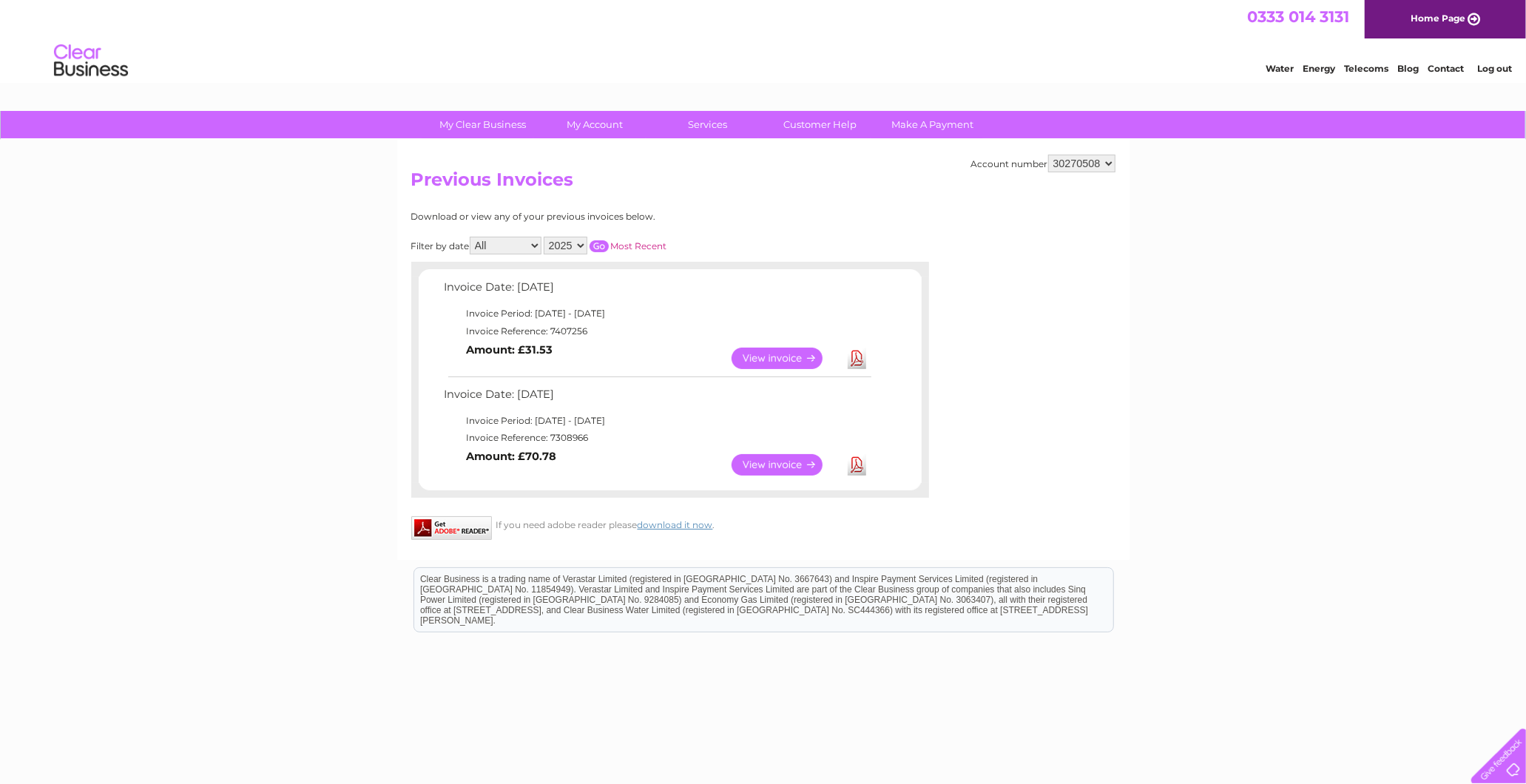
click at [572, 241] on select "2025 2024 2023" at bounding box center [566, 245] width 44 height 18
select select "2024"
click at [545, 236] on select "2025 2024 2023" at bounding box center [566, 245] width 44 height 18
click at [597, 236] on div "Filter by date All January February March April May June July August September …" at bounding box center [606, 245] width 389 height 18
click at [597, 244] on input "button" at bounding box center [599, 247] width 19 height 12
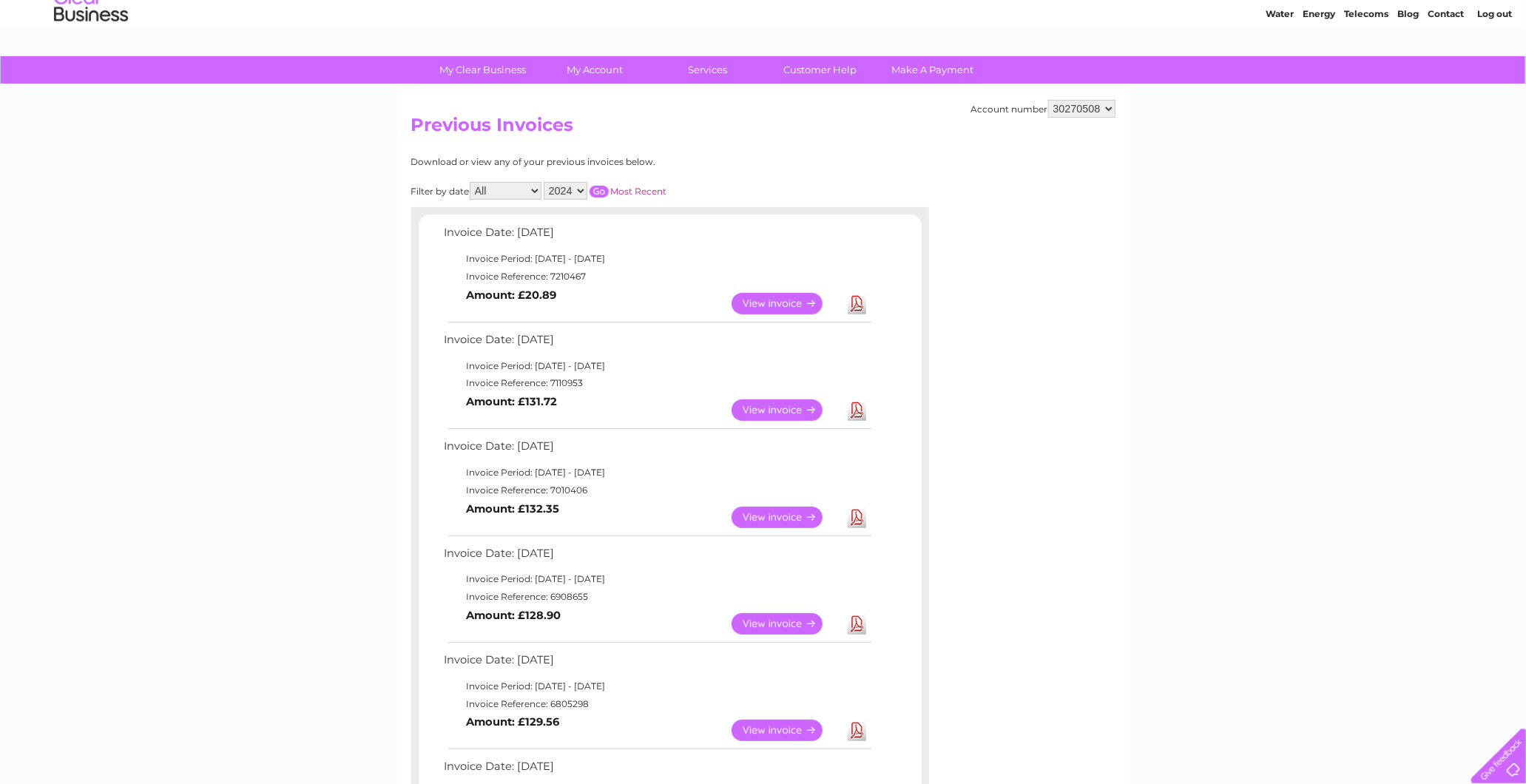
scroll to position [82, 0]
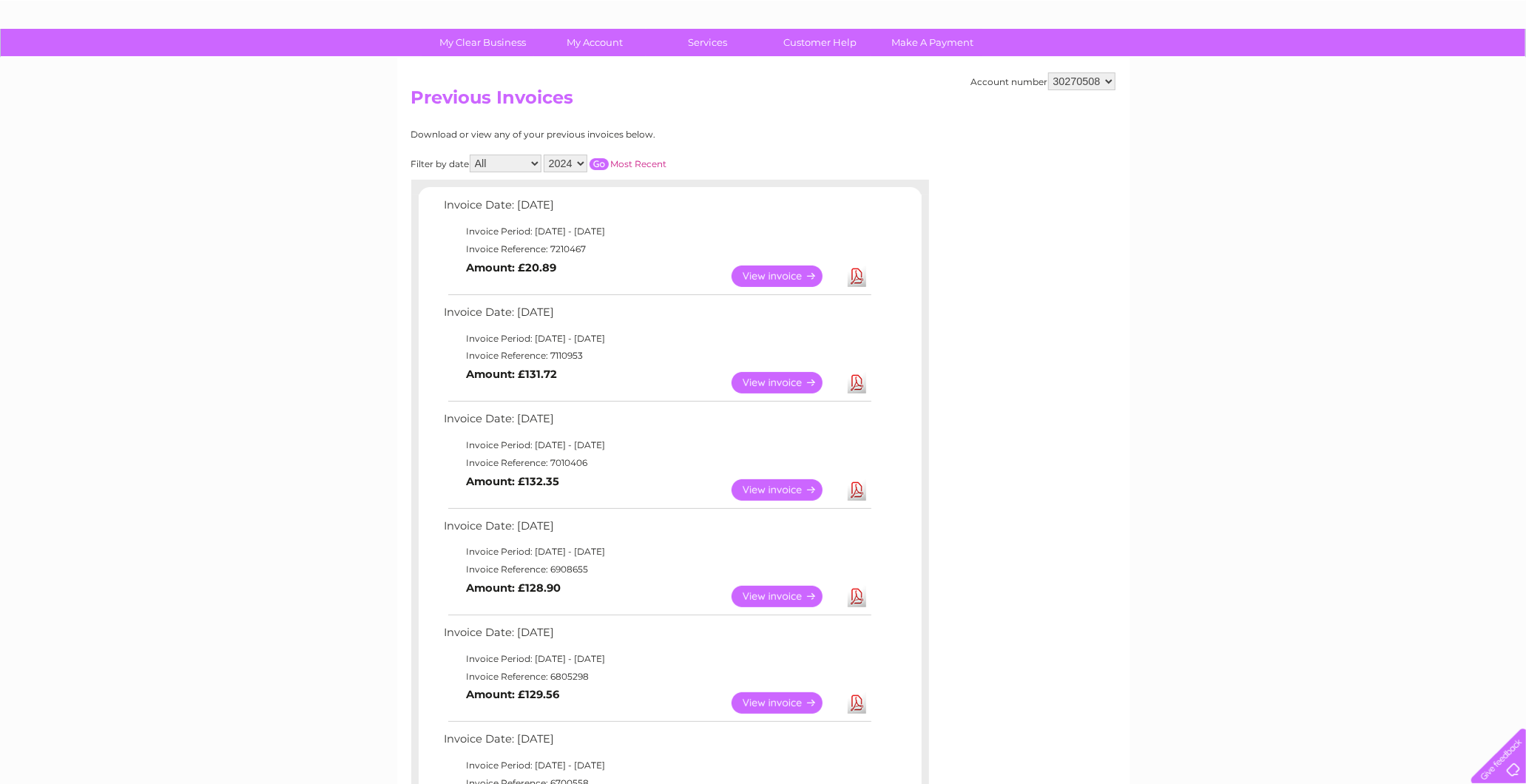
click at [863, 486] on link "Download" at bounding box center [856, 489] width 18 height 22
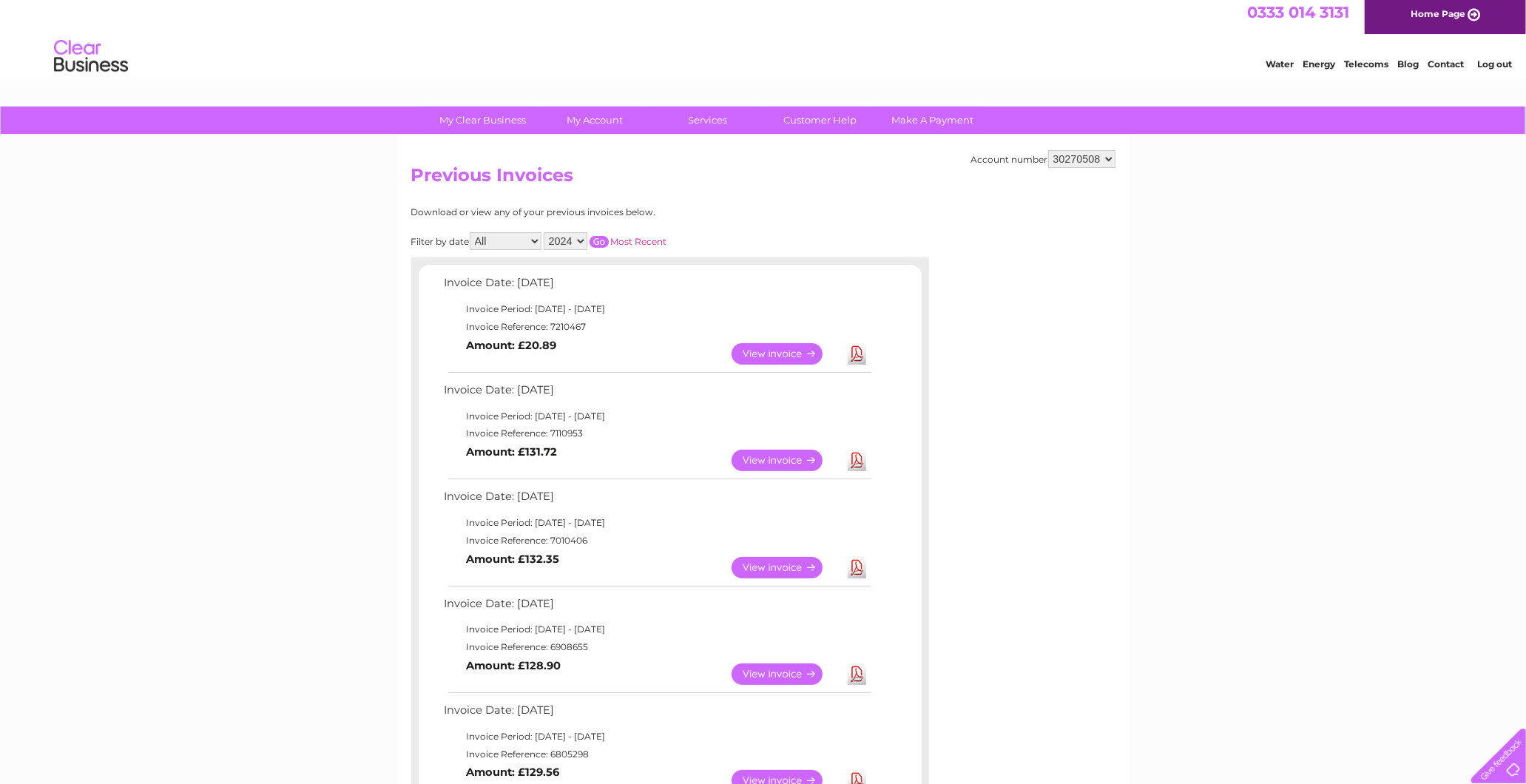
scroll to position [0, 0]
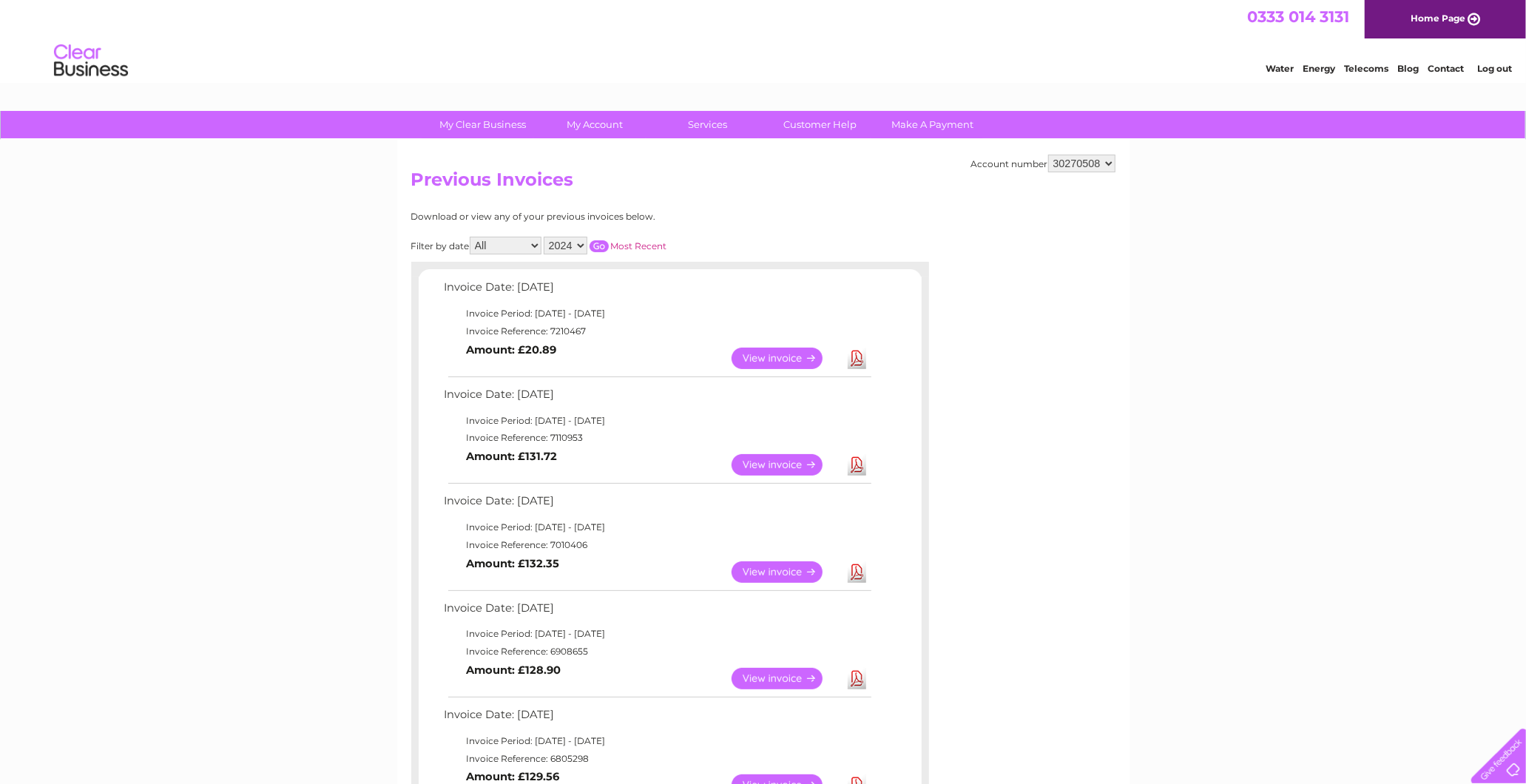
click at [1055, 163] on select "925698 934462 934831 938572 941363 942374 952730 966731 966770 967205 971927 97…" at bounding box center [1081, 164] width 67 height 18
select select "30293800"
click at [1048, 155] on select "925698 934462 934831 938572 941363 942374 952730 966731 966770 967205 971927 97…" at bounding box center [1081, 164] width 67 height 18
click at [865, 466] on link "Download" at bounding box center [856, 465] width 18 height 22
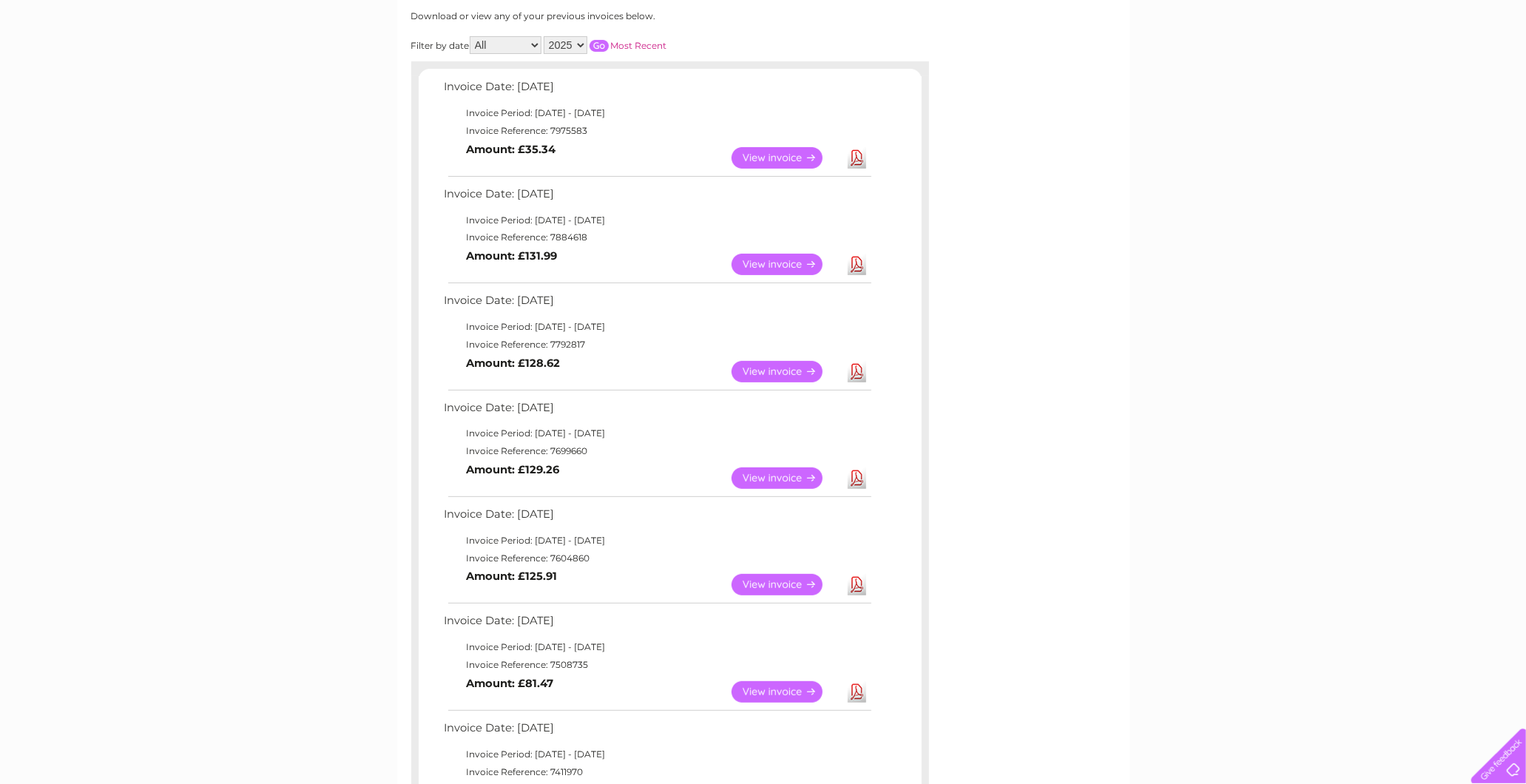
scroll to position [82, 0]
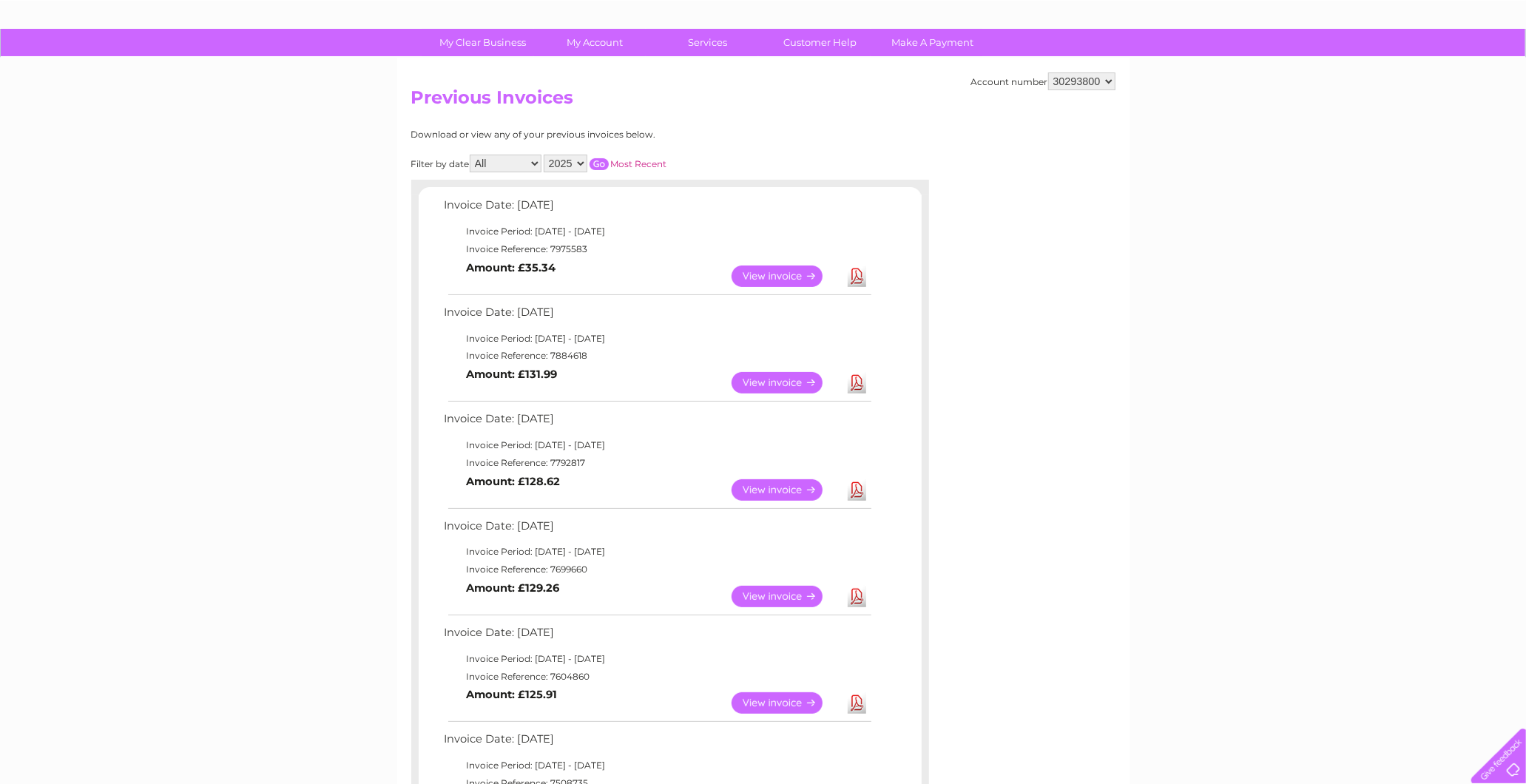
click at [1085, 79] on select "925698 934462 934831 938572 941363 942374 952730 966731 966770 967205 971927 97…" at bounding box center [1081, 81] width 67 height 18
click at [1244, 154] on div "My Clear Business Login Details My Details My Preferences Link Account My Accou…" at bounding box center [763, 700] width 1526 height 1342
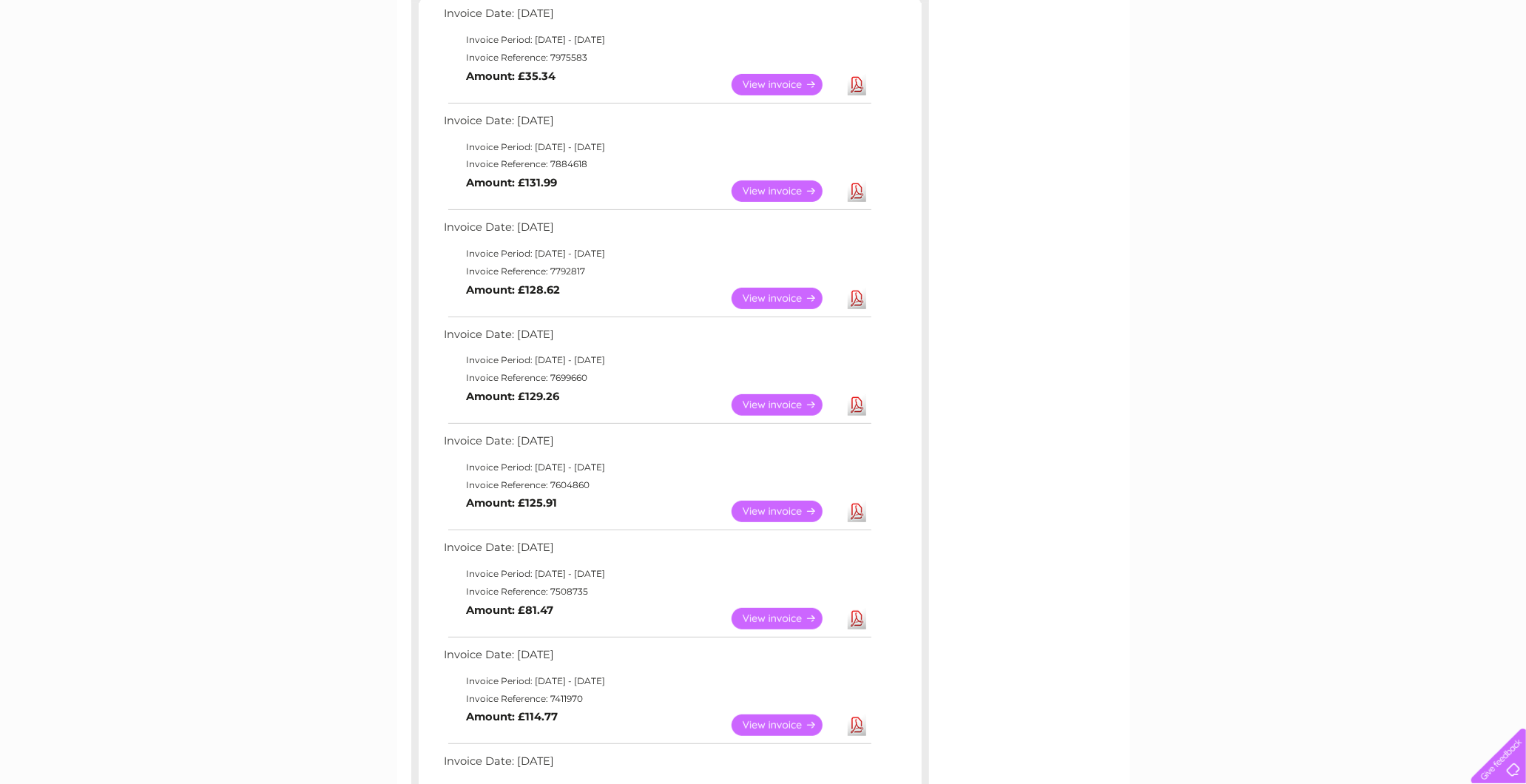
scroll to position [103, 0]
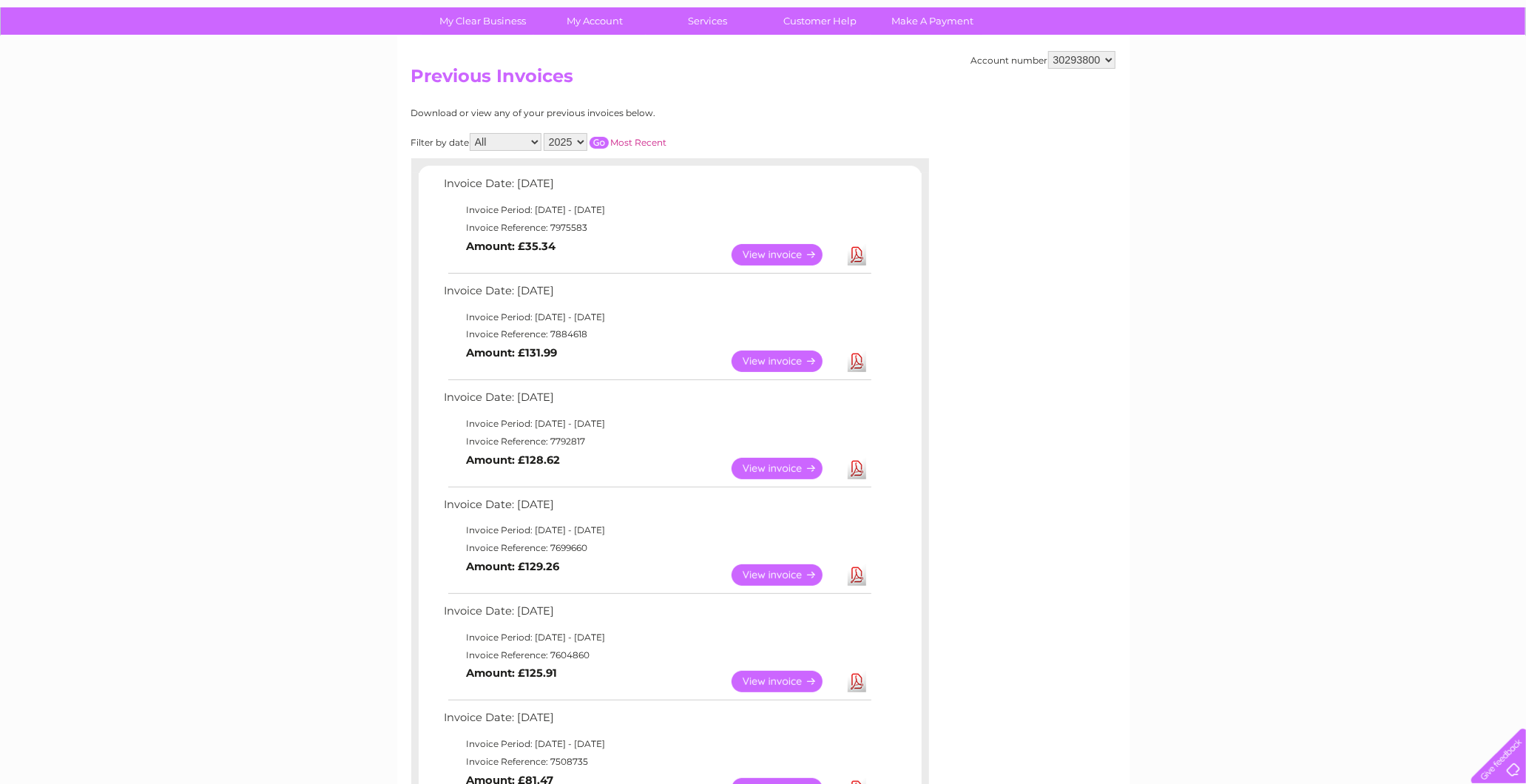
click at [570, 134] on select "2025 2024" at bounding box center [566, 142] width 44 height 18
click at [545, 133] on select "2025 2024" at bounding box center [566, 142] width 44 height 18
click at [599, 139] on input "button" at bounding box center [599, 143] width 19 height 12
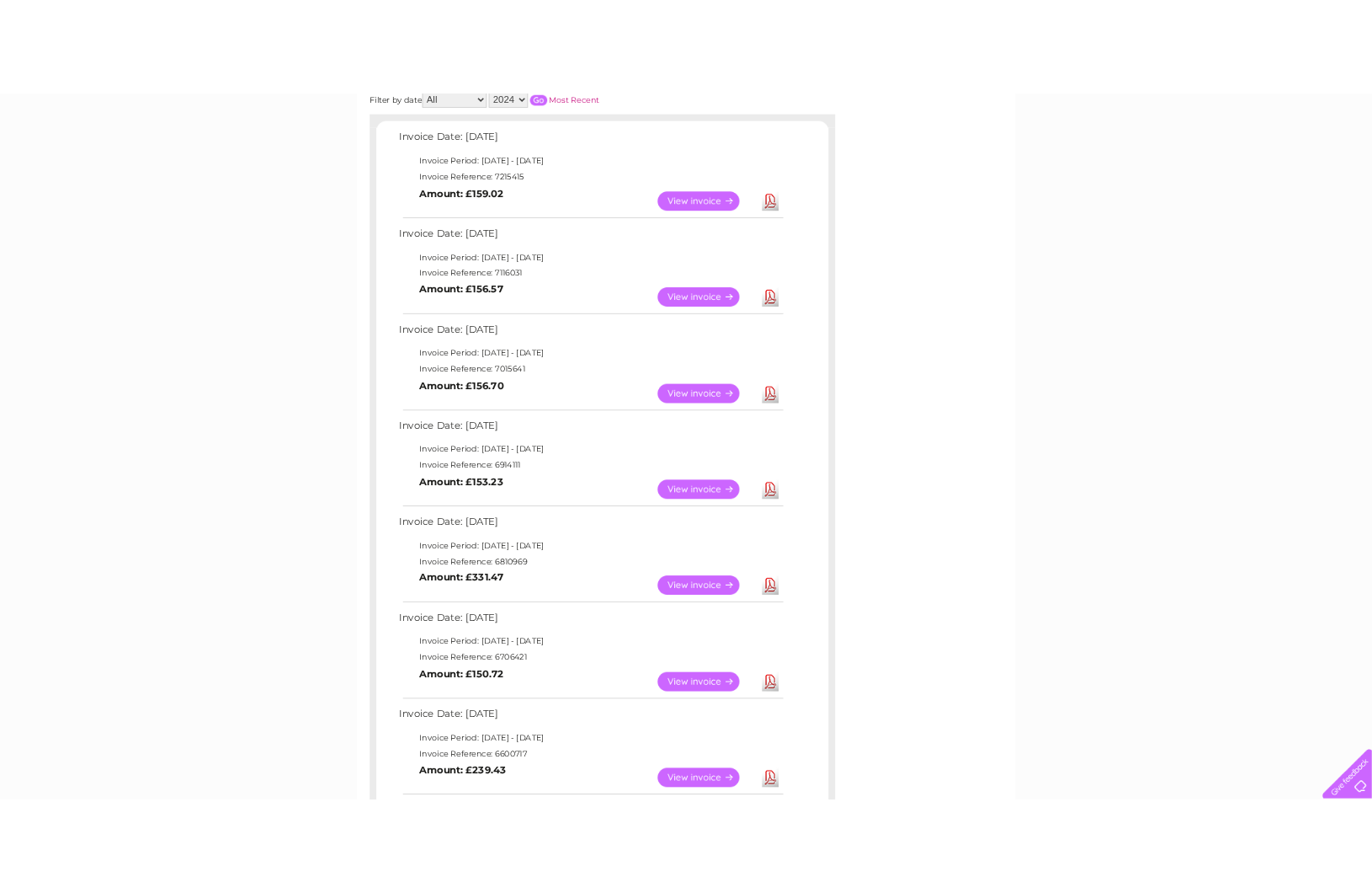
scroll to position [305, 0]
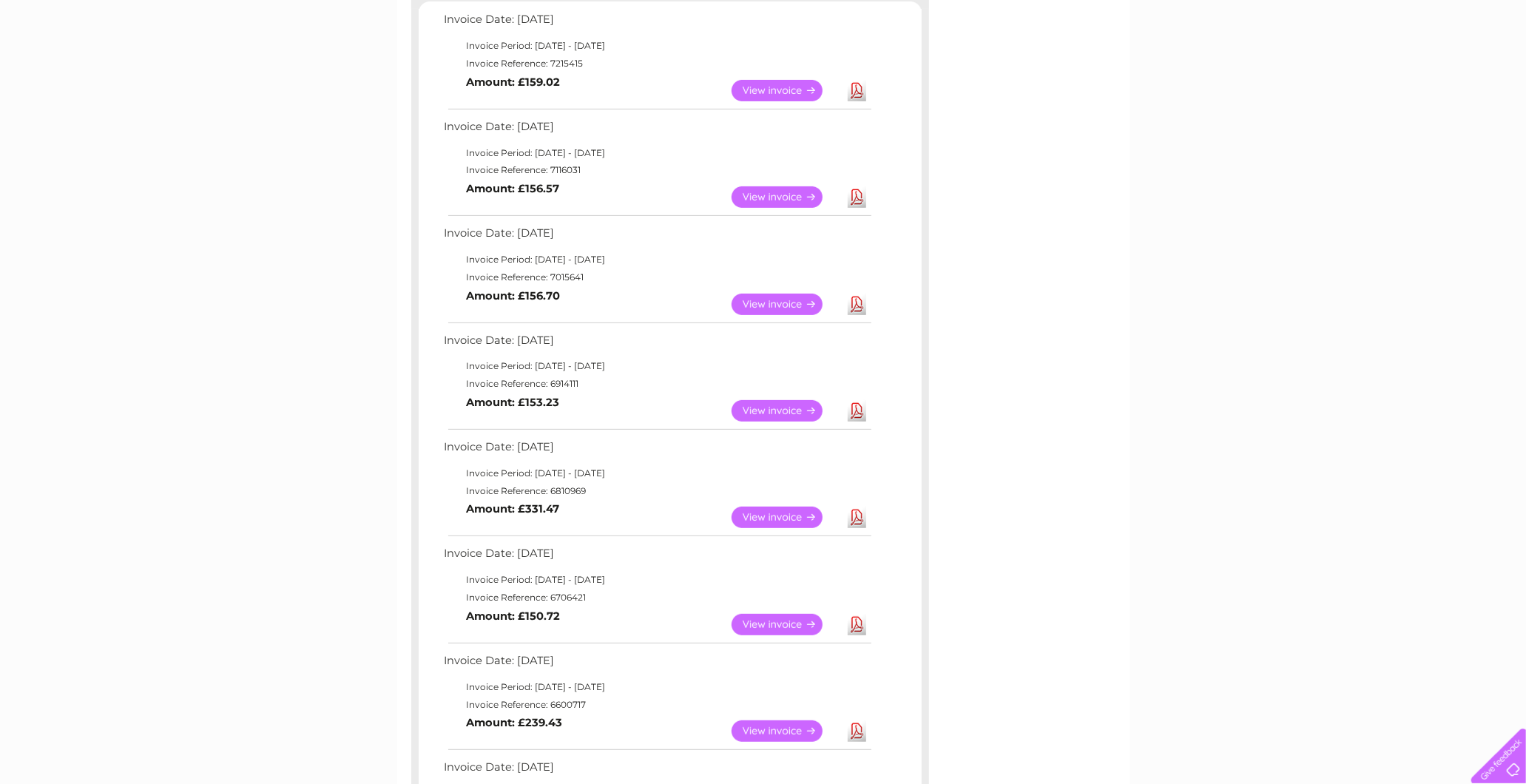
click at [856, 301] on link "Download" at bounding box center [856, 304] width 18 height 22
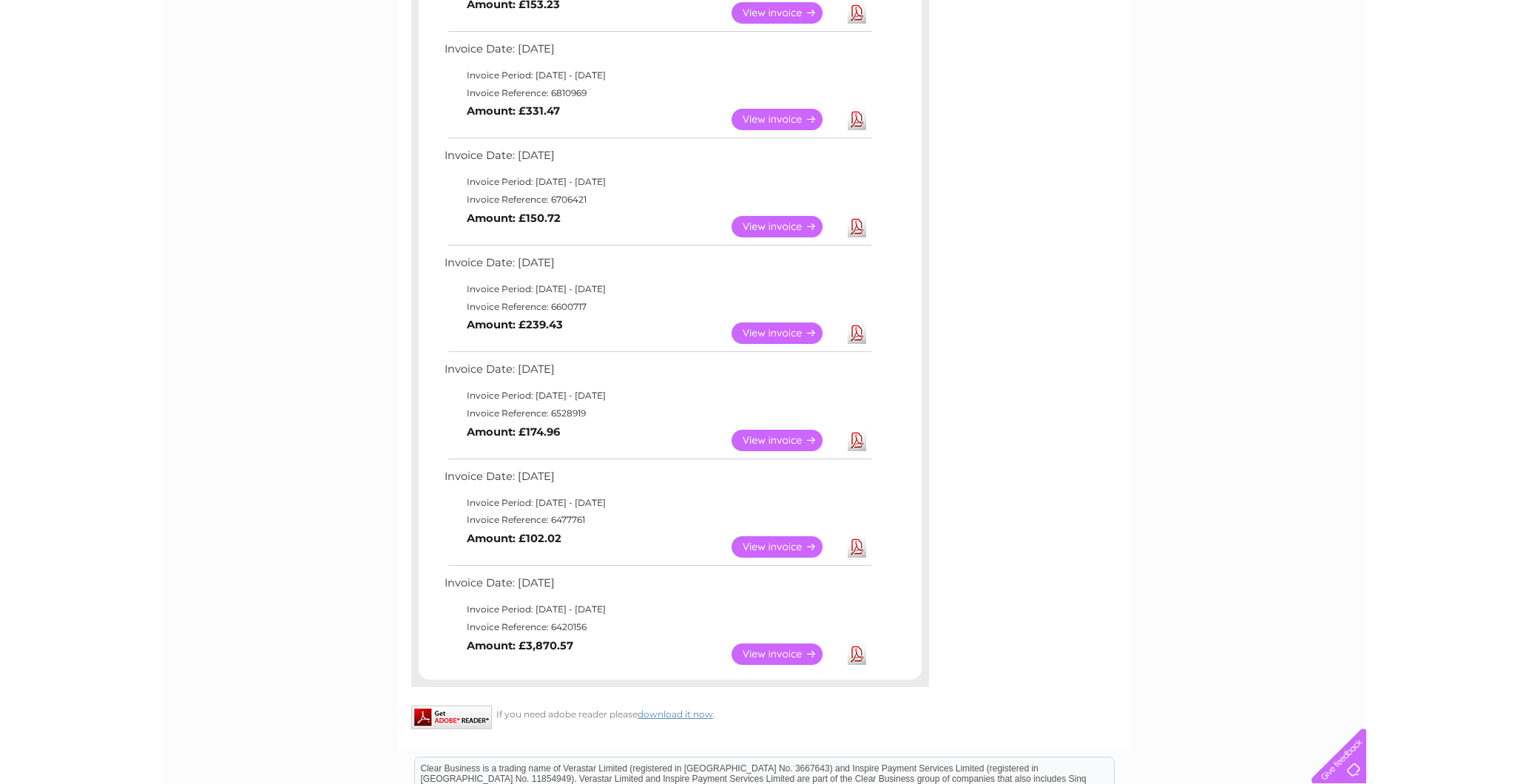
scroll to position [678, 0]
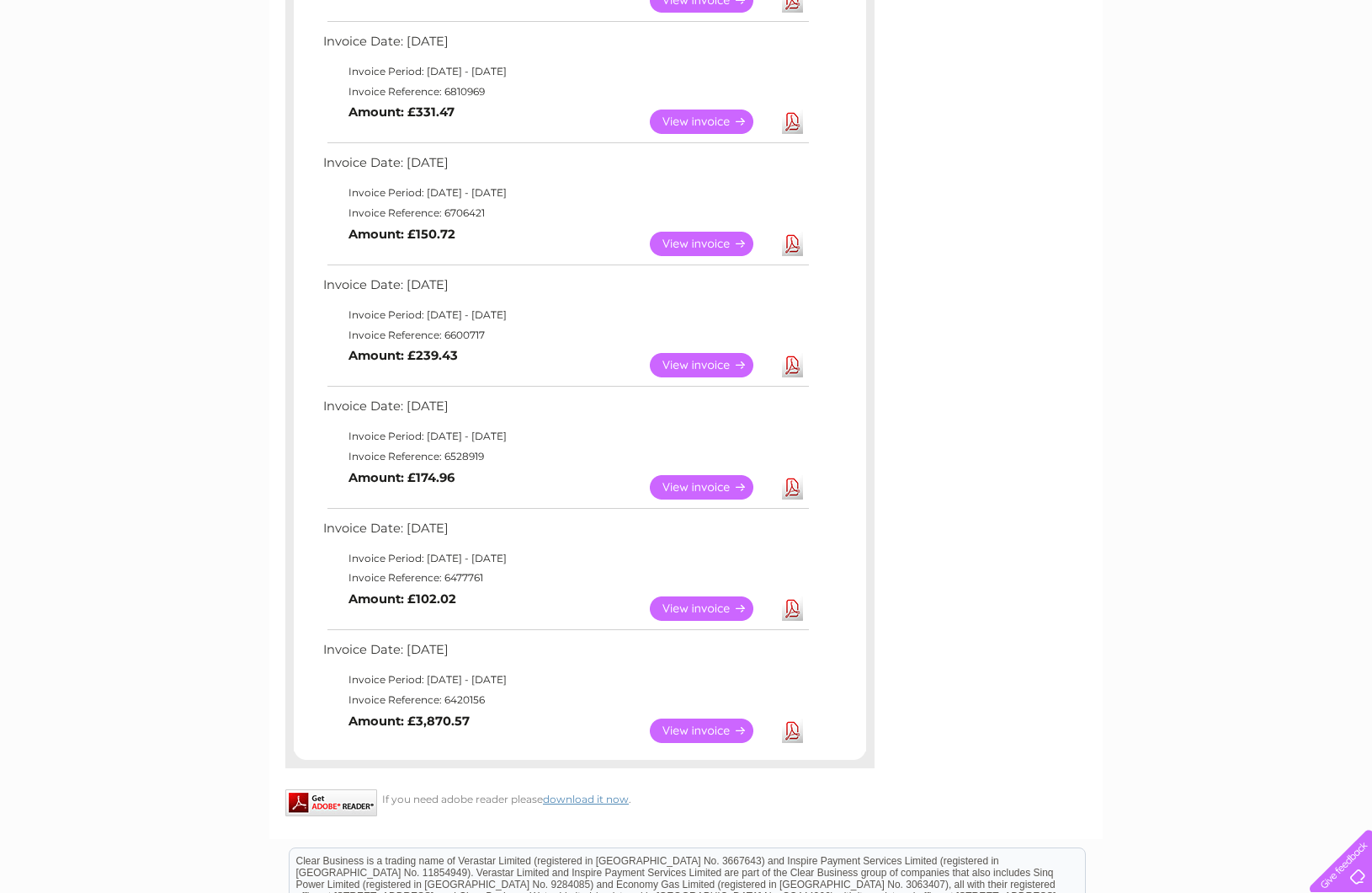
click at [788, 364] on link "Download" at bounding box center [792, 365] width 21 height 25
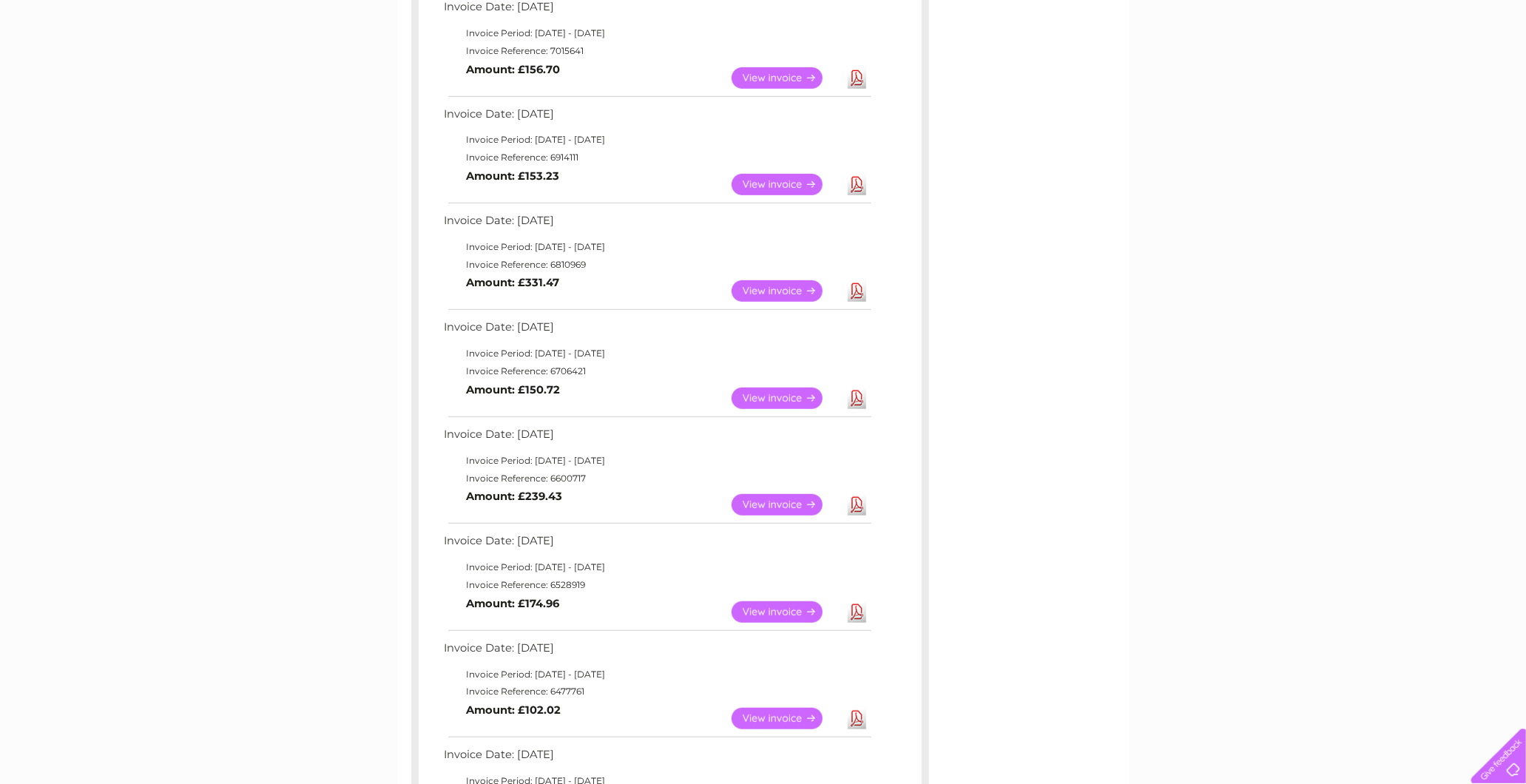
scroll to position [186, 0]
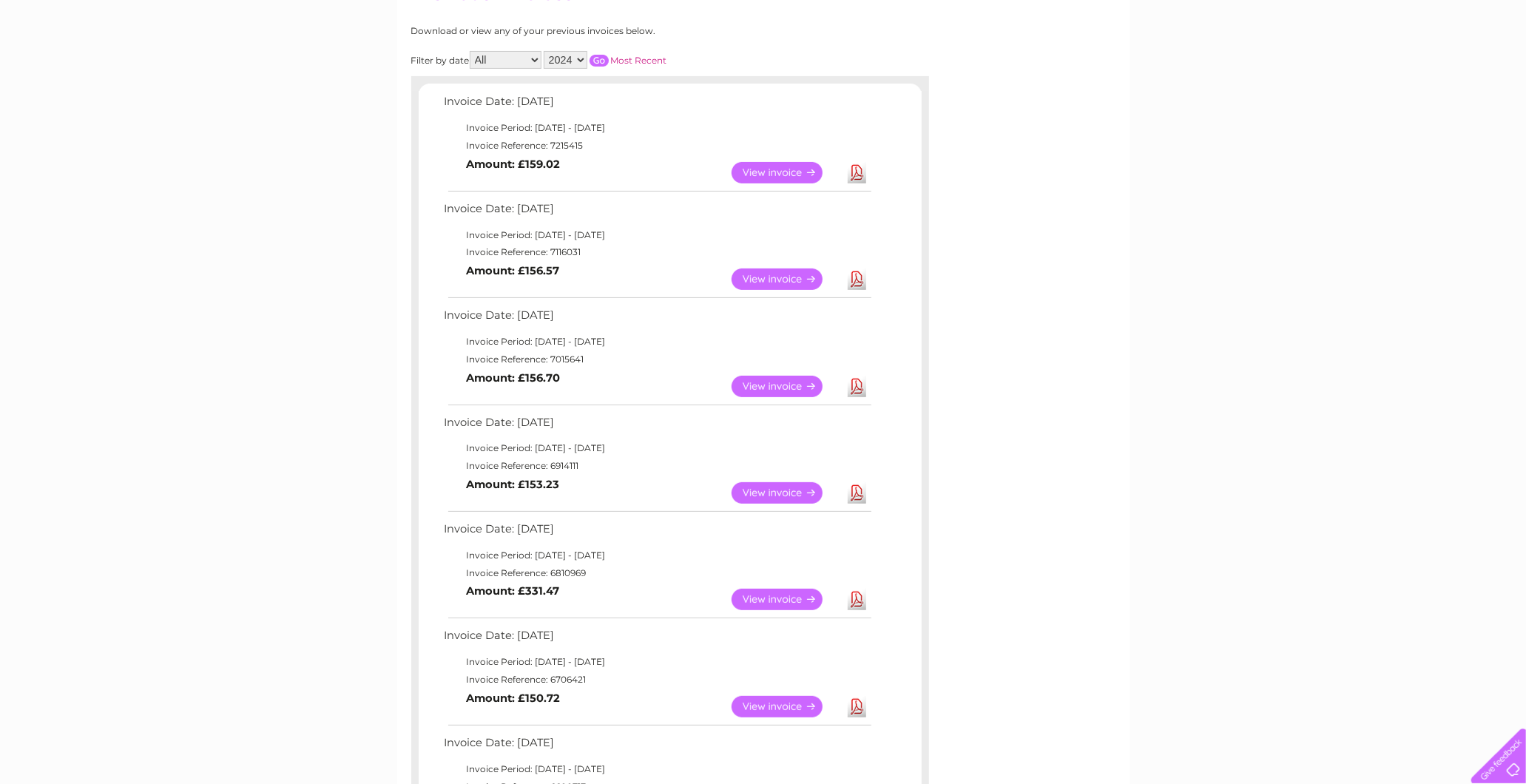
click at [565, 70] on div "Download or view any of your previous invoices below. Filter by date All Januar…" at bounding box center [606, 596] width 389 height 1140
click at [563, 63] on select "2025 2024" at bounding box center [566, 60] width 44 height 18
click at [545, 51] on select "2025 2024" at bounding box center [566, 60] width 44 height 18
click at [601, 55] on input "button" at bounding box center [599, 61] width 19 height 12
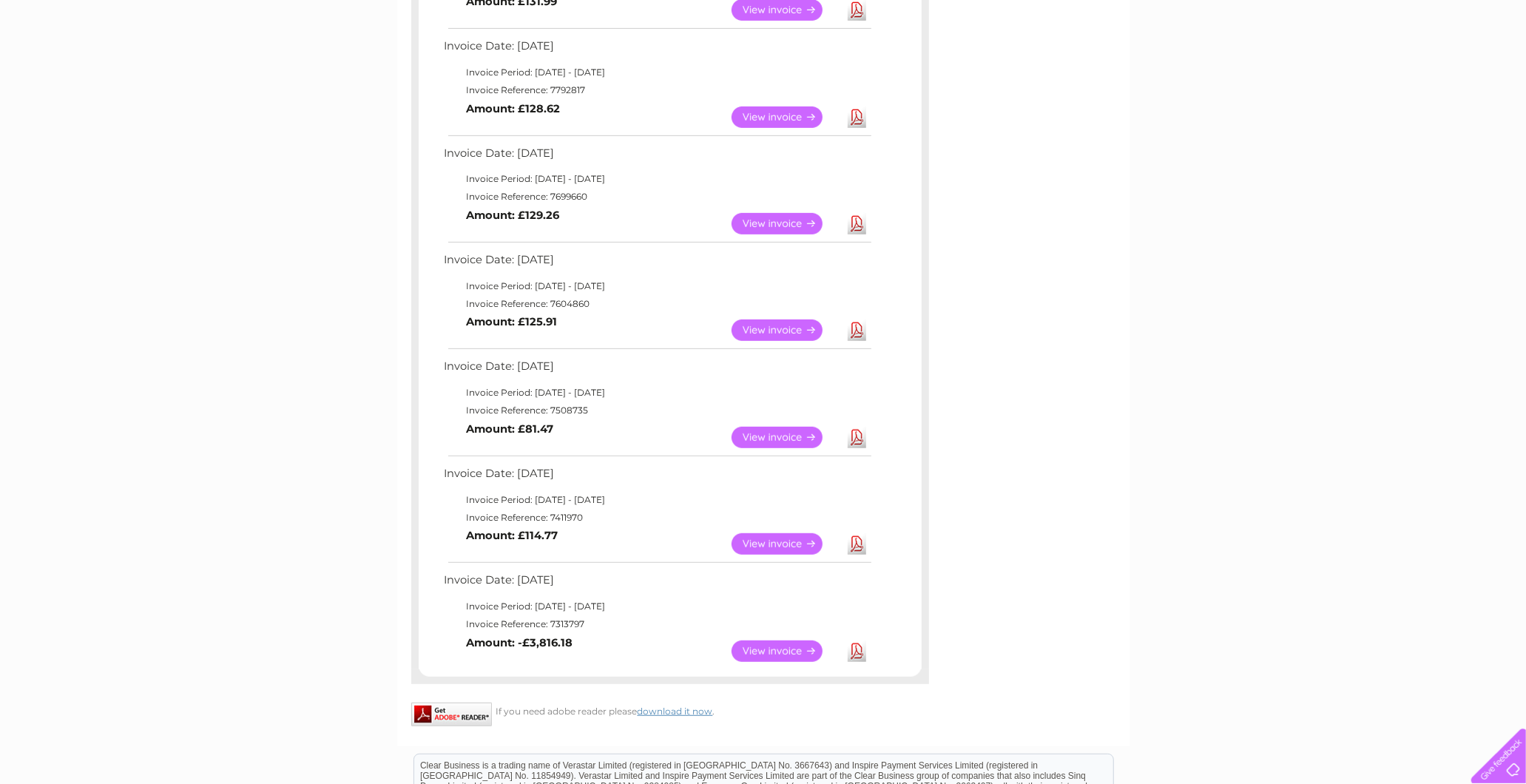
scroll to position [596, 0]
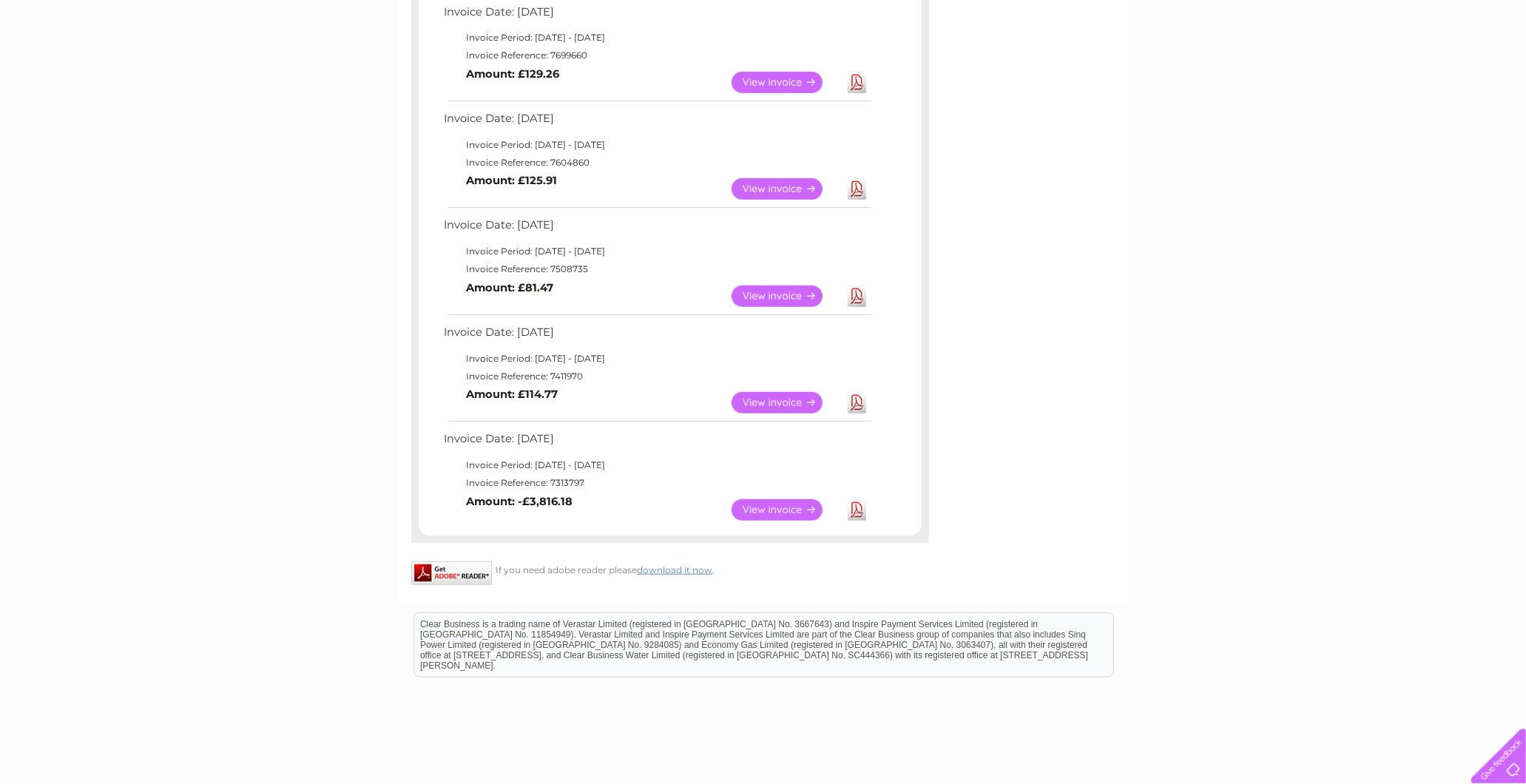
click at [861, 405] on link "Download" at bounding box center [856, 402] width 18 height 22
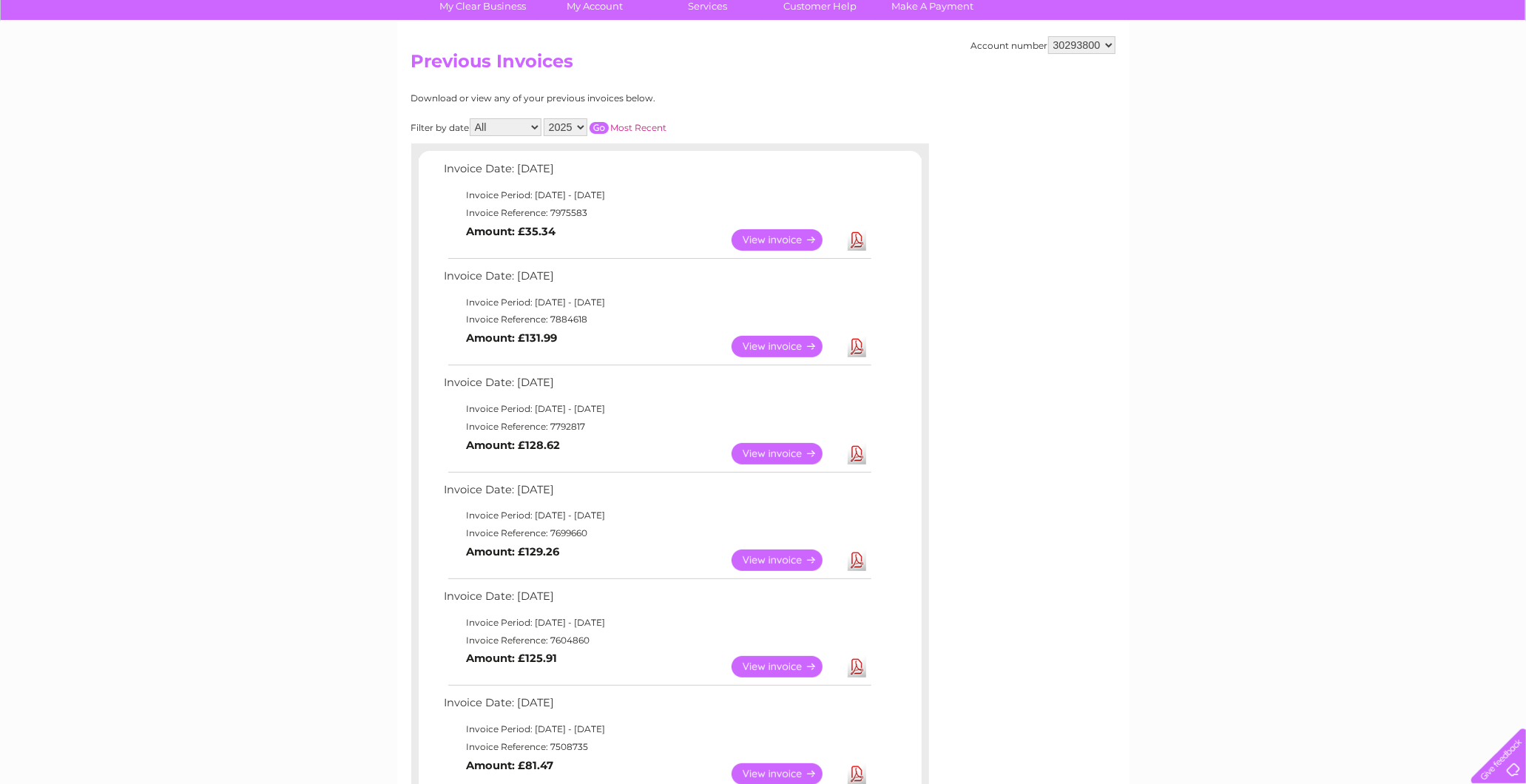
scroll to position [103, 0]
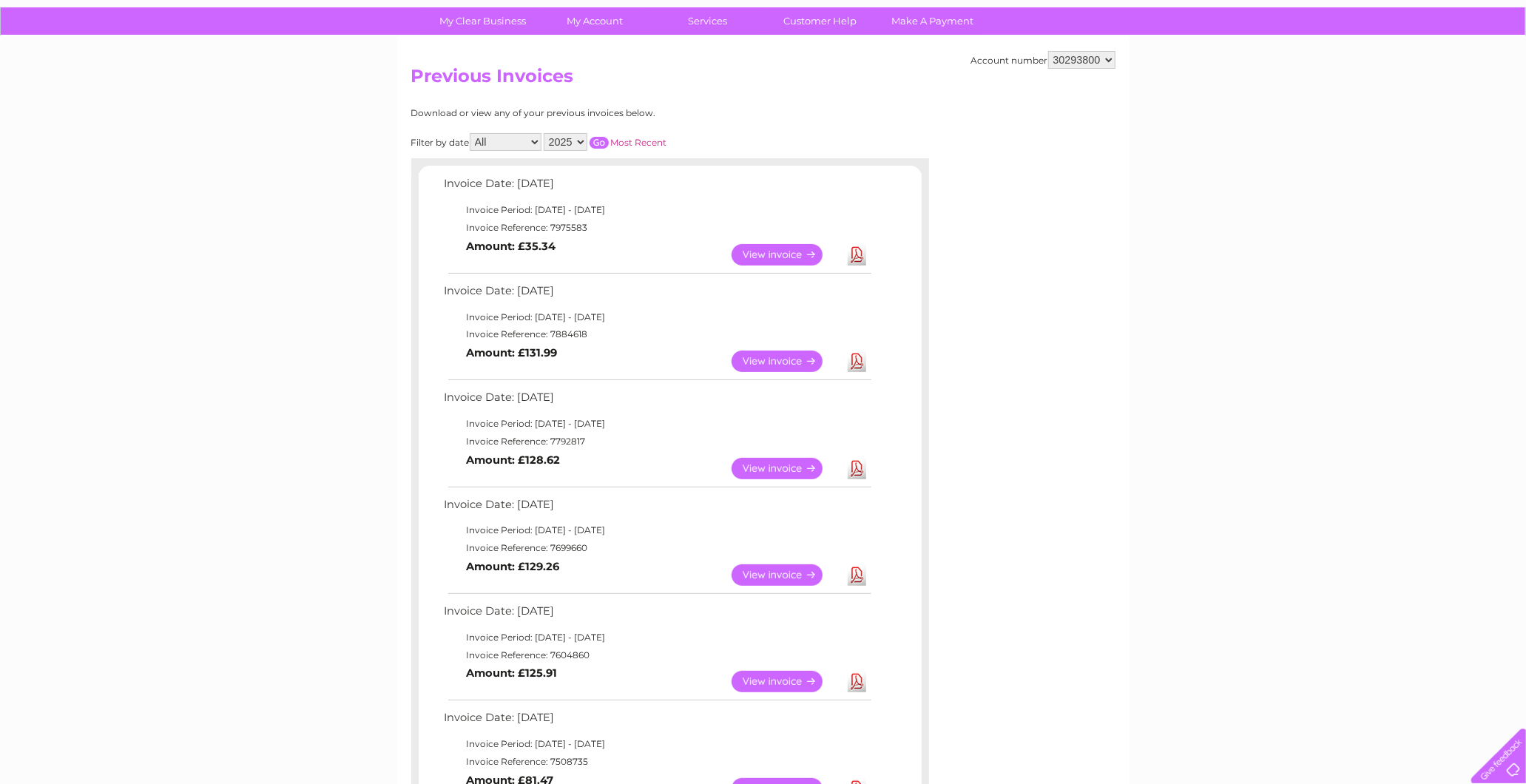
click at [853, 548] on tbody "Invoice Date: [DATE] Invoice Period: [DATE] - [DATE] Invoice Reference: 7699660…" at bounding box center [658, 543] width 432 height 98
drag, startPoint x: 853, startPoint y: 548, endPoint x: 860, endPoint y: 587, distance: 39.6
click at [860, 587] on td "Download" at bounding box center [857, 574] width 26 height 29
click at [854, 574] on link "Download" at bounding box center [856, 575] width 18 height 22
click at [571, 141] on select "2025 2024" at bounding box center [566, 142] width 44 height 18
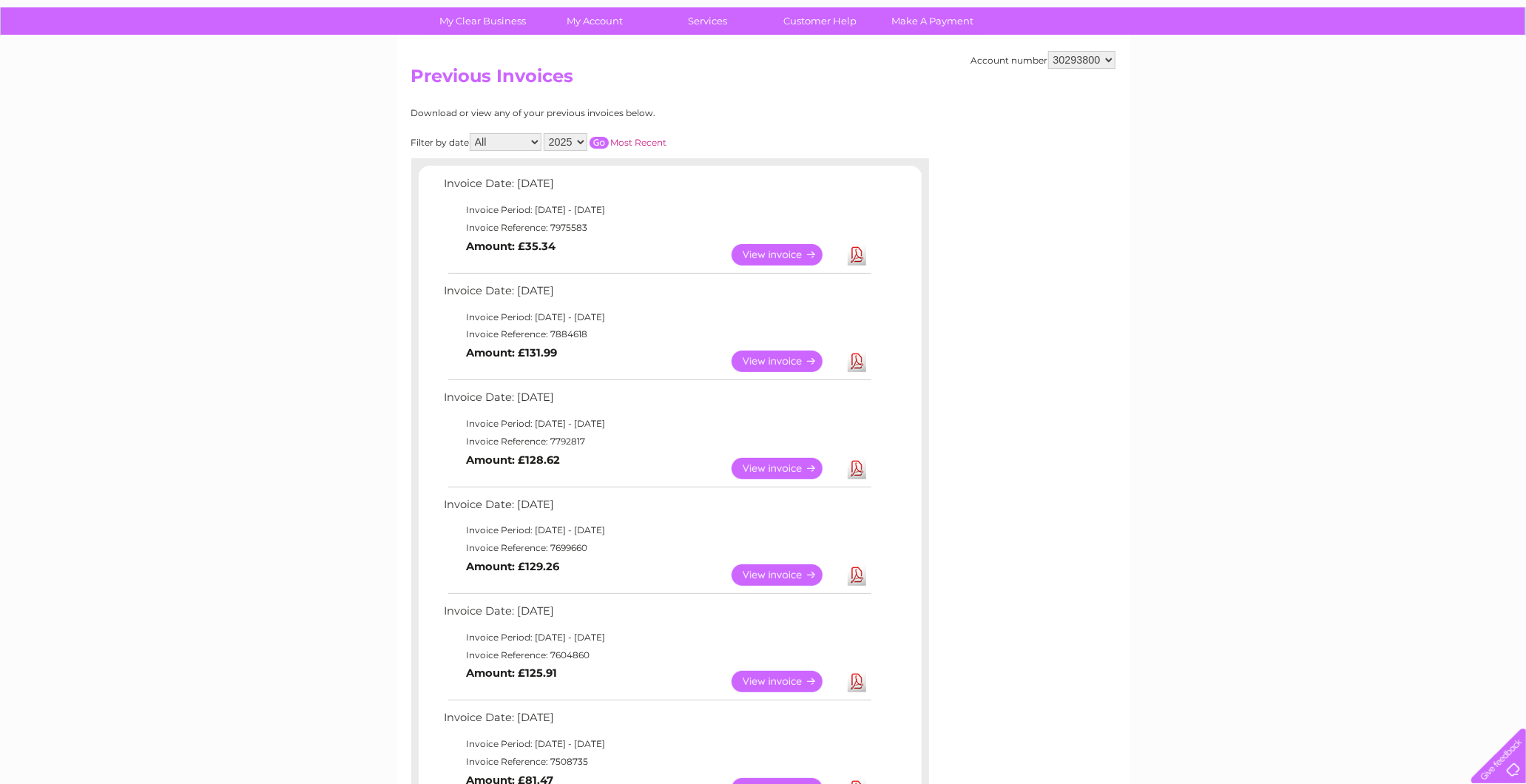
select select "2024"
click at [545, 133] on select "2025 2024" at bounding box center [566, 142] width 44 height 18
click at [607, 141] on input "button" at bounding box center [599, 143] width 19 height 12
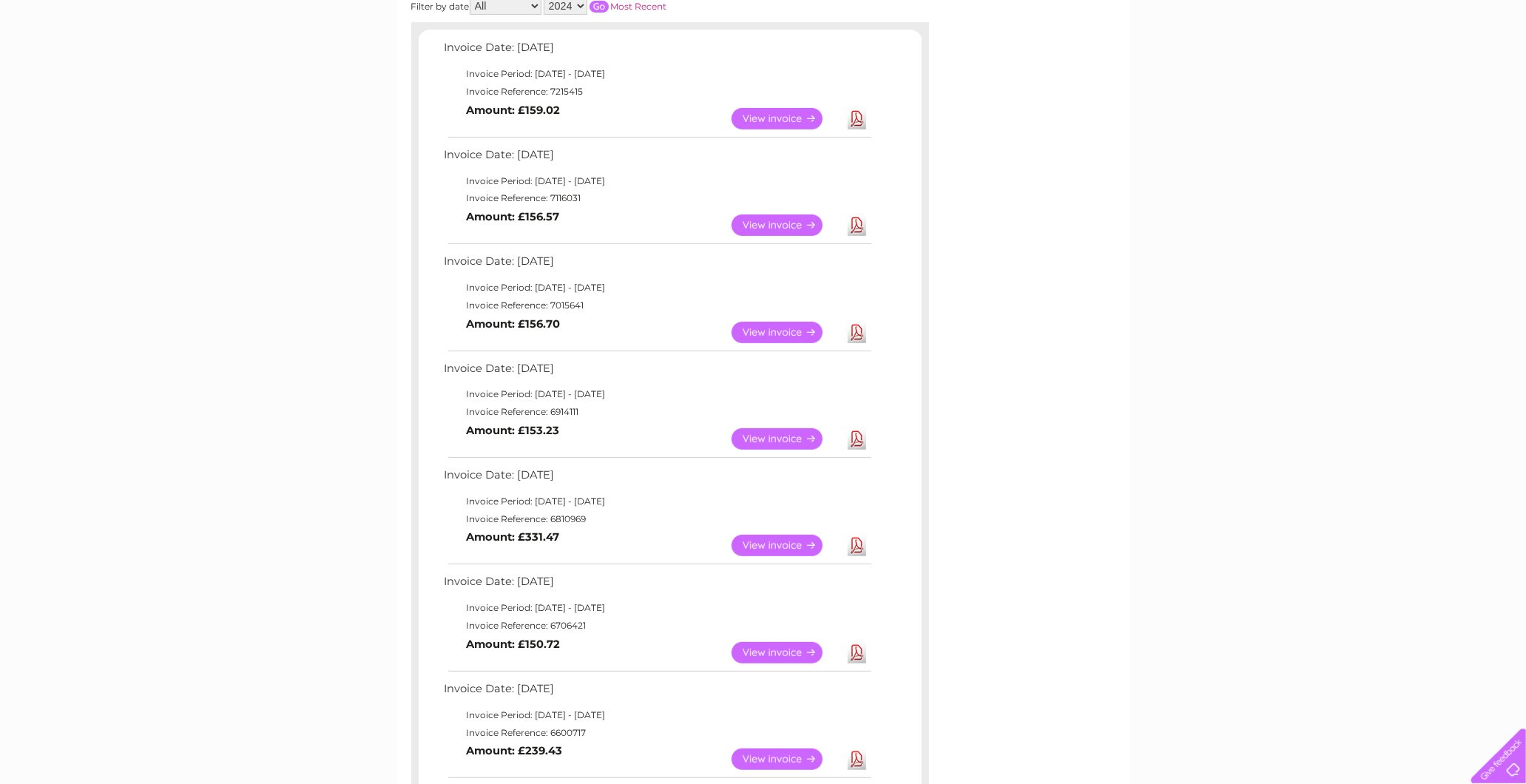
scroll to position [596, 0]
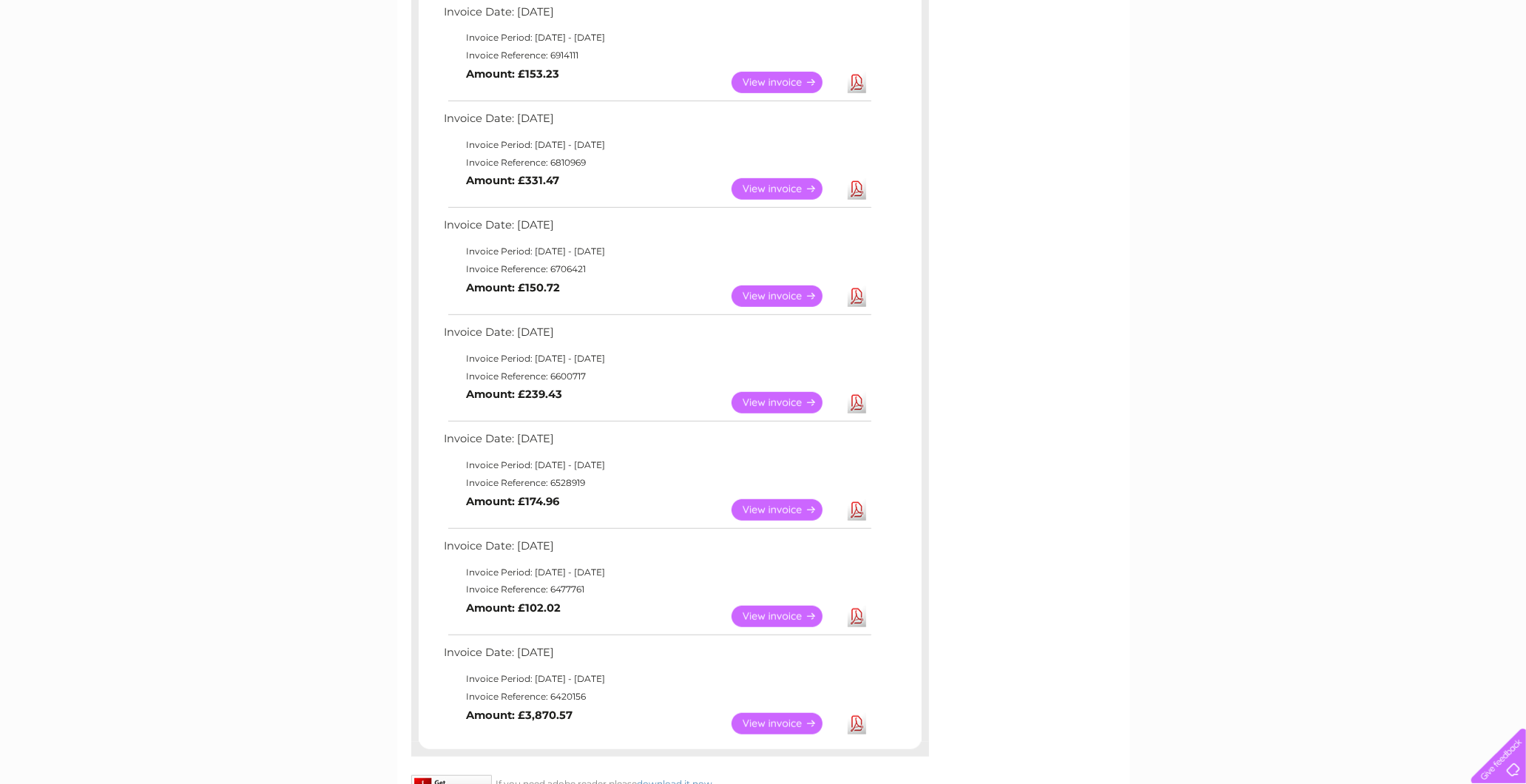
click at [861, 713] on link "Download" at bounding box center [856, 723] width 18 height 22
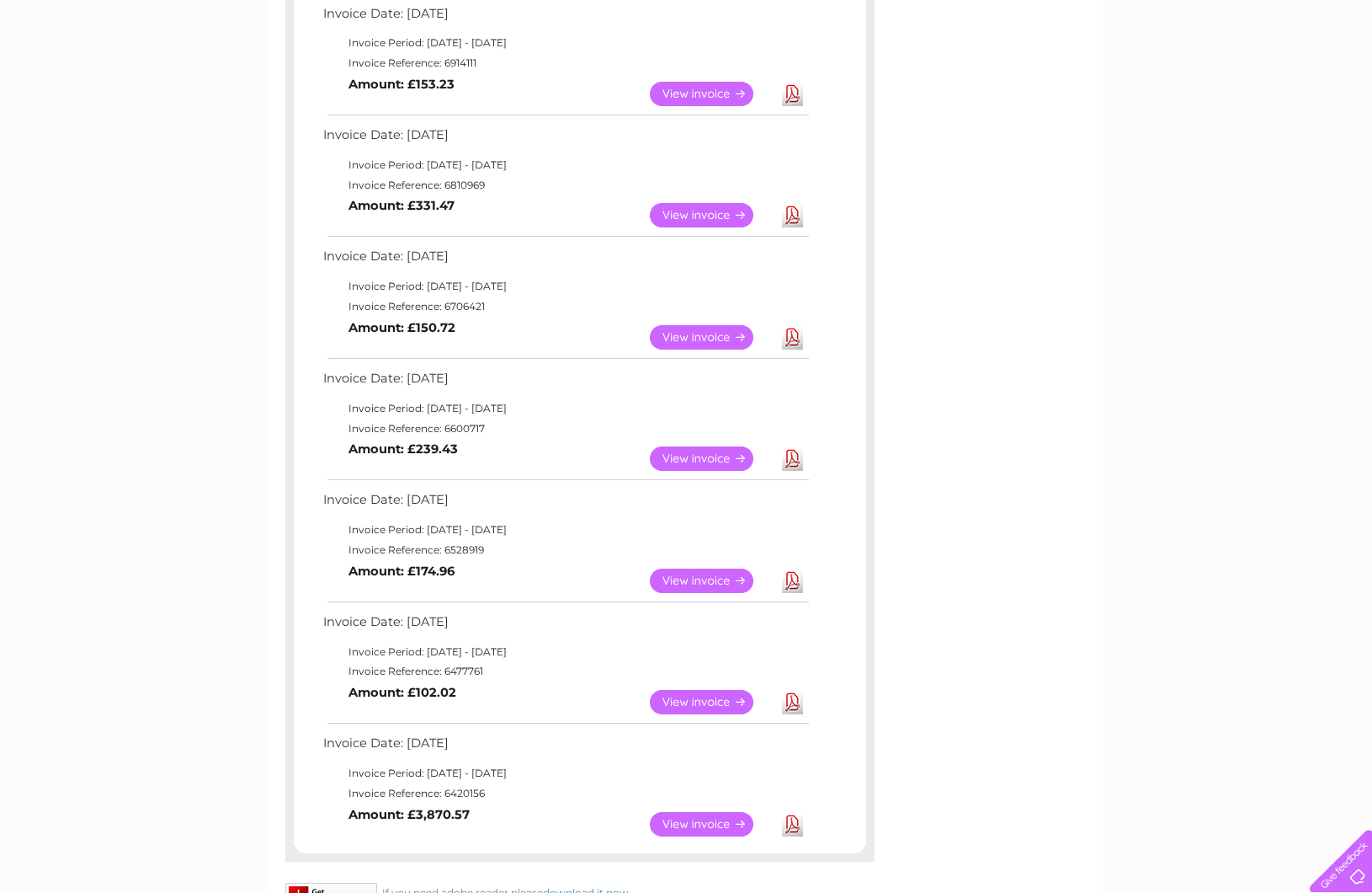
click at [792, 334] on link "Download" at bounding box center [792, 337] width 21 height 25
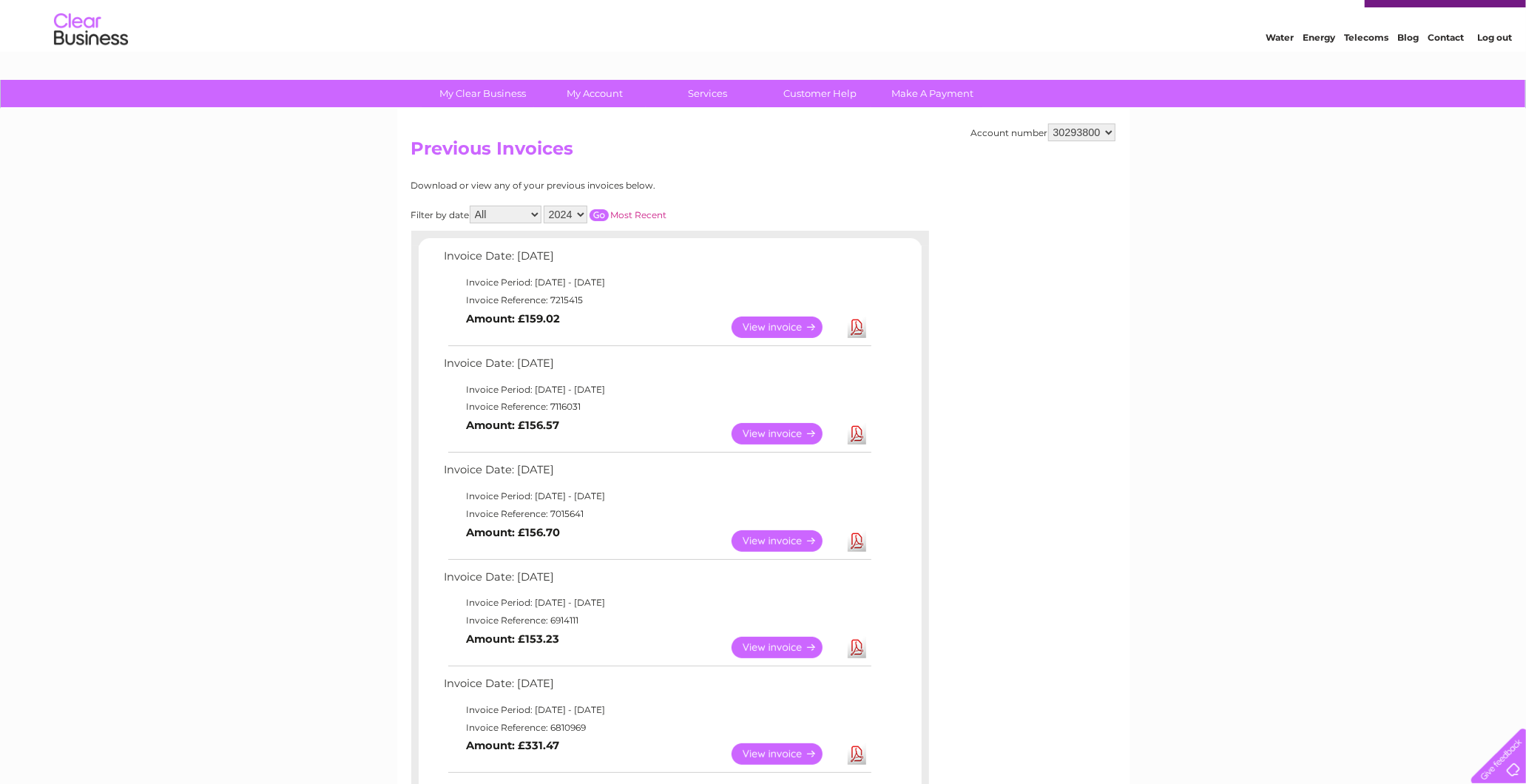
scroll to position [0, 0]
